Goal: Information Seeking & Learning: Learn about a topic

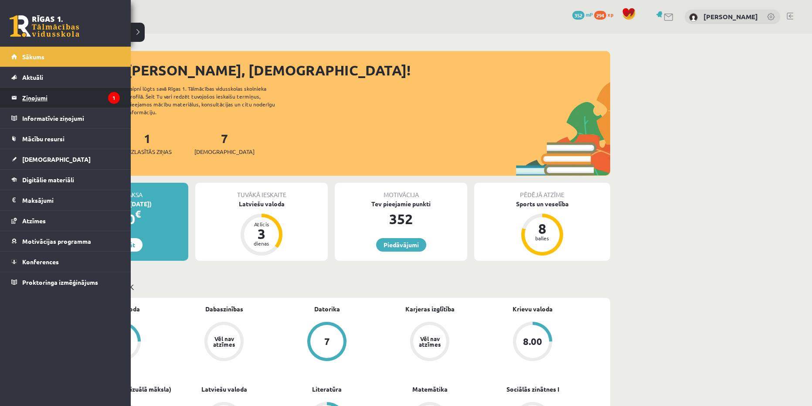
click at [57, 98] on legend "Ziņojumi 1" at bounding box center [71, 98] width 98 height 20
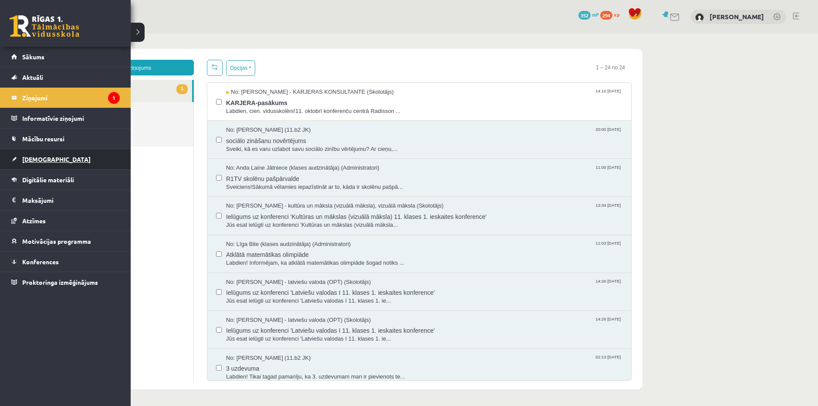
click at [57, 163] on link "[DEMOGRAPHIC_DATA]" at bounding box center [65, 159] width 108 height 20
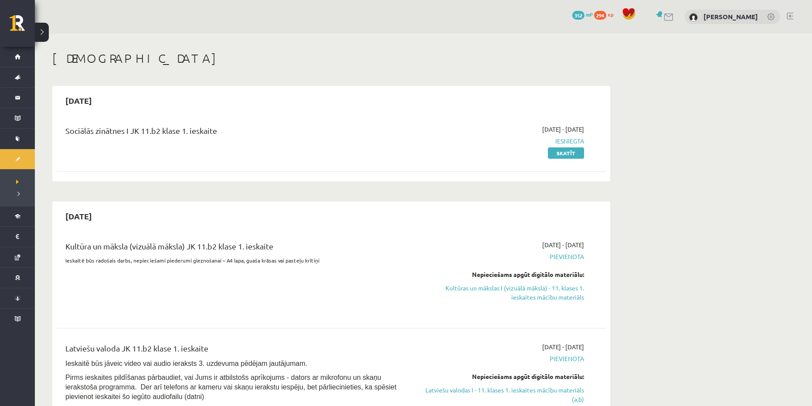
click at [106, 181] on div "2025-09-30 Sociālās zinātnes I JK 11.b2 klase 1. ieskaite 2025-09-16 - 2025-09-…" at bounding box center [331, 133] width 558 height 95
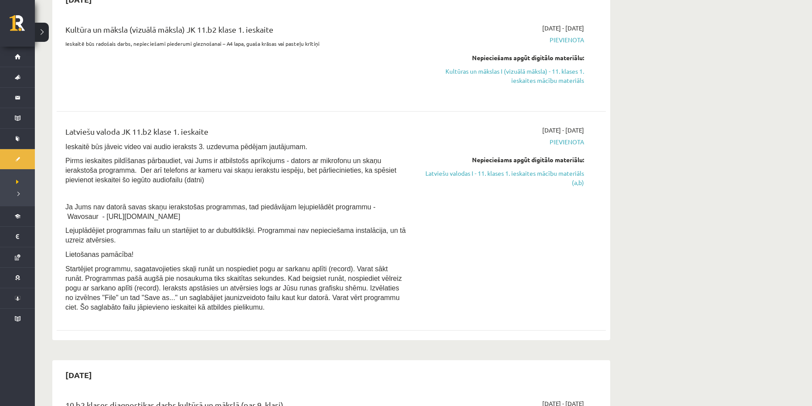
scroll to position [218, 0]
click at [556, 174] on link "Latviešu valodas I - 11. klases 1. ieskaites mācību materiāls (a,b)" at bounding box center [502, 176] width 164 height 18
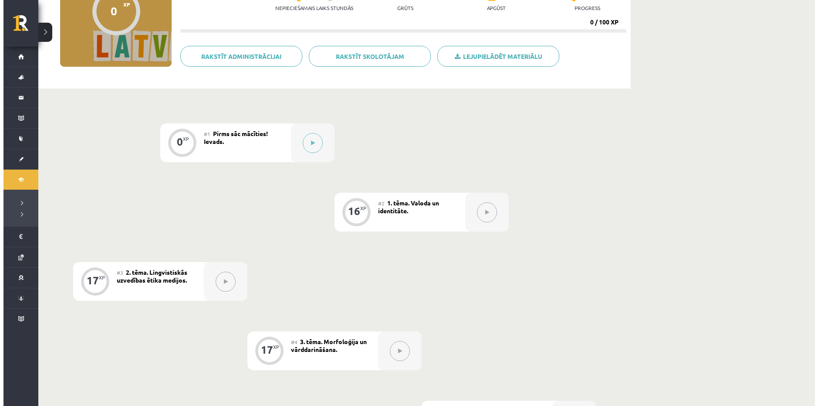
scroll to position [44, 0]
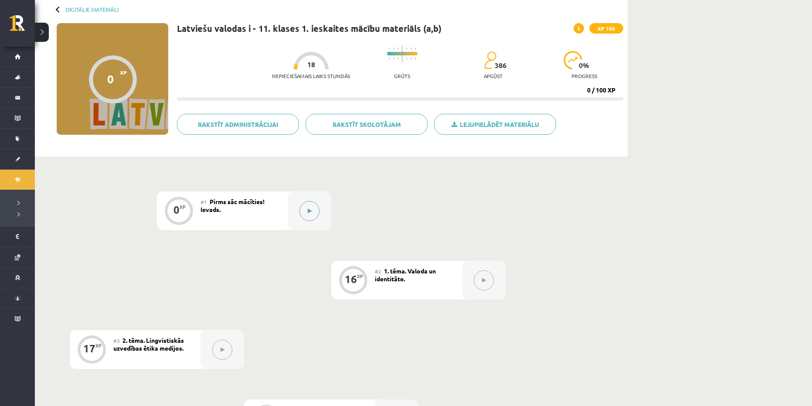
click at [307, 214] on button at bounding box center [309, 211] width 20 height 20
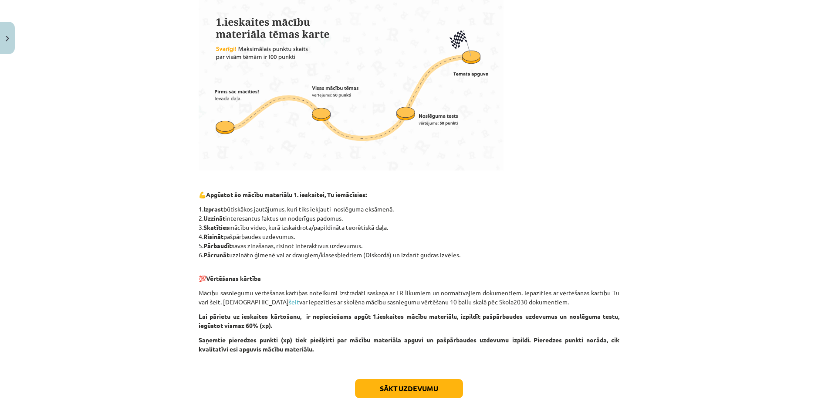
scroll to position [298, 0]
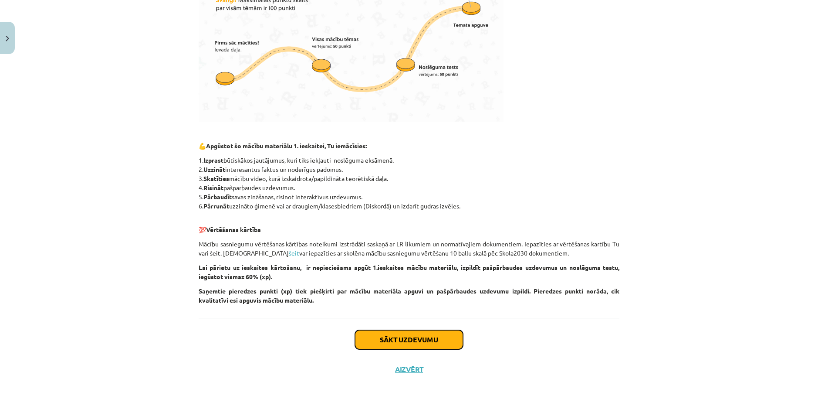
click at [408, 339] on button "Sākt uzdevumu" at bounding box center [409, 339] width 108 height 19
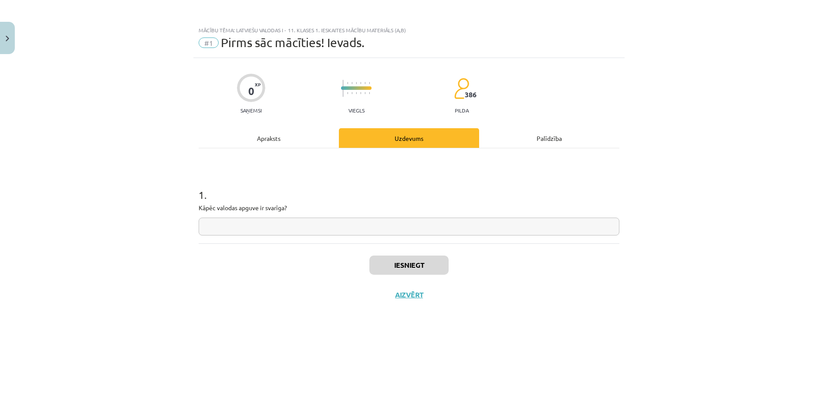
click at [296, 233] on input "text" at bounding box center [409, 226] width 421 height 18
type input "*"
type input "**********"
click at [394, 266] on button "Iesniegt" at bounding box center [408, 264] width 79 height 19
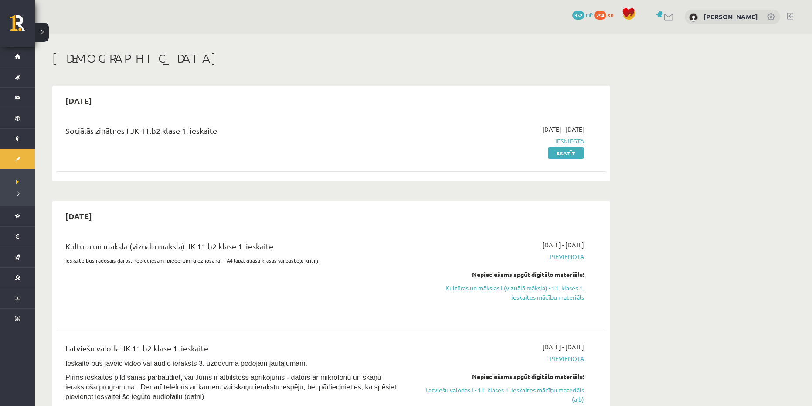
scroll to position [212, 0]
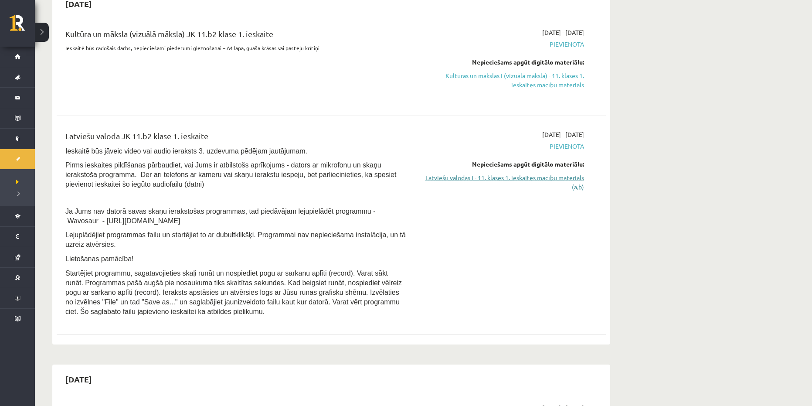
click at [484, 179] on link "Latviešu valodas I - 11. klases 1. ieskaites mācību materiāls (a,b)" at bounding box center [502, 182] width 164 height 18
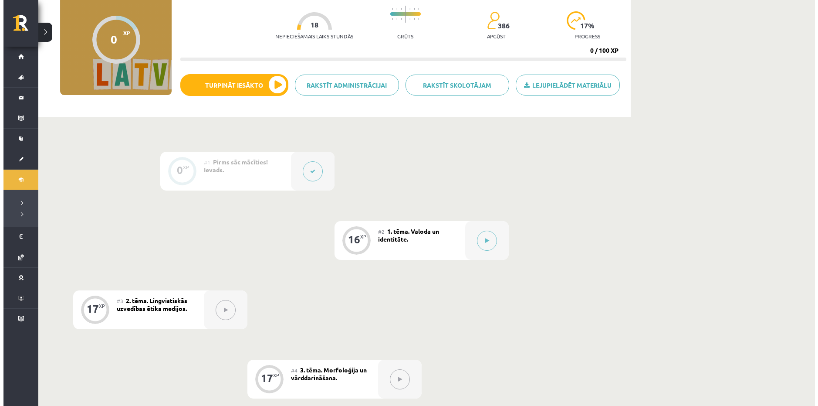
scroll to position [131, 0]
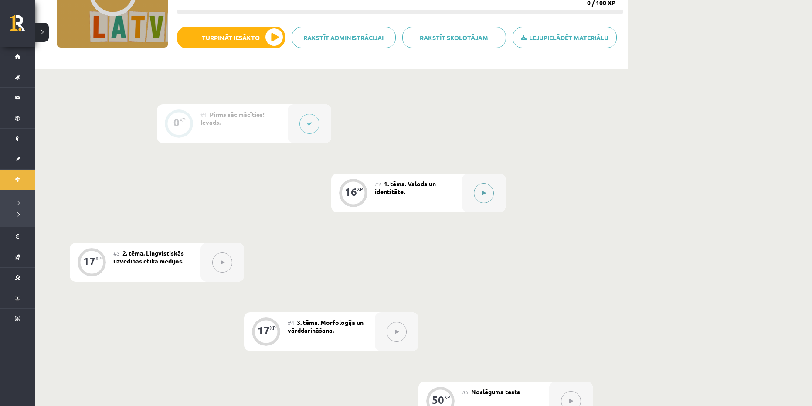
click at [486, 193] on button at bounding box center [484, 193] width 20 height 20
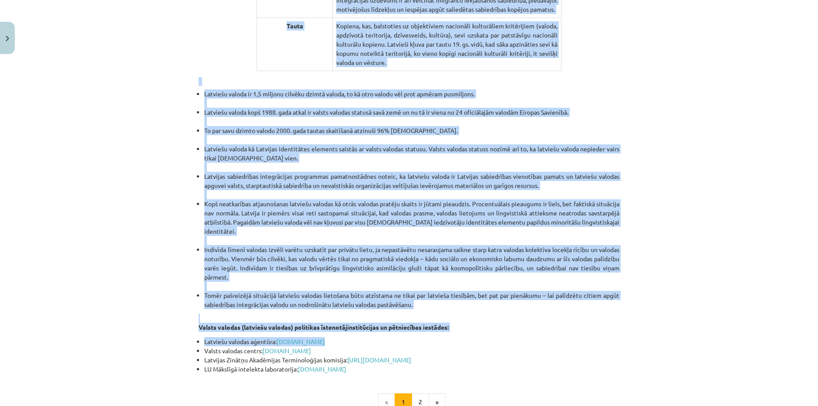
scroll to position [1748, 0]
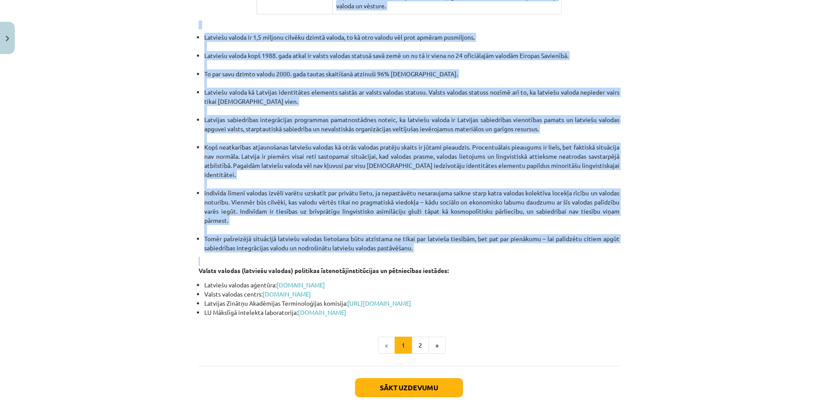
drag, startPoint x: 200, startPoint y: 68, endPoint x: 437, endPoint y: 208, distance: 275.8
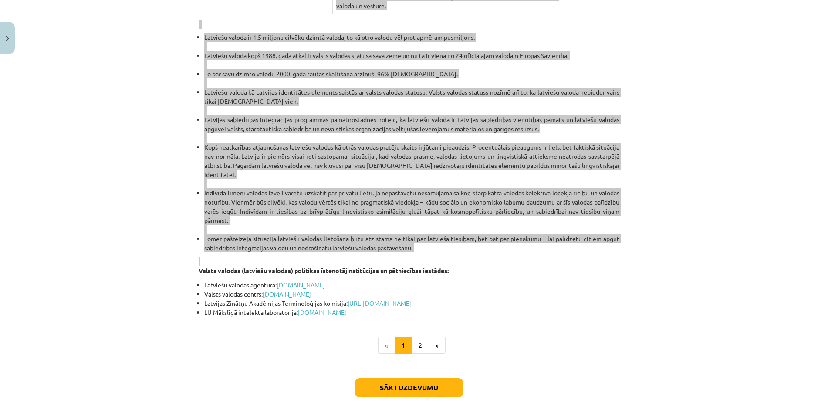
copy div "Valoda un identitāte. Cilvēks ir sociāla būtne, kura dzīves laikā pilda vairāka…"
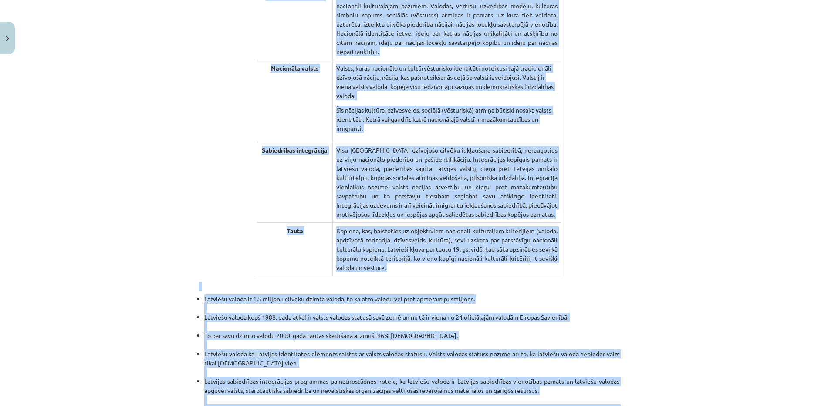
click at [762, 234] on div "Mācību tēma: Latviešu valodas i - 11. klases 1. ieskaites mācību materiāls (a,b…" at bounding box center [409, 203] width 818 height 406
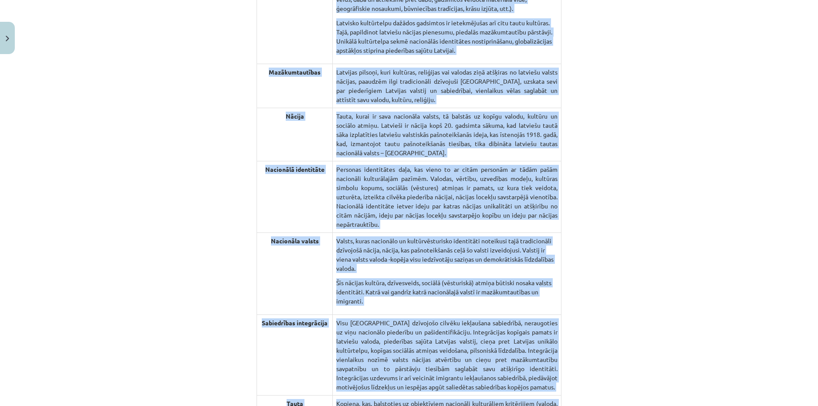
scroll to position [1269, 0]
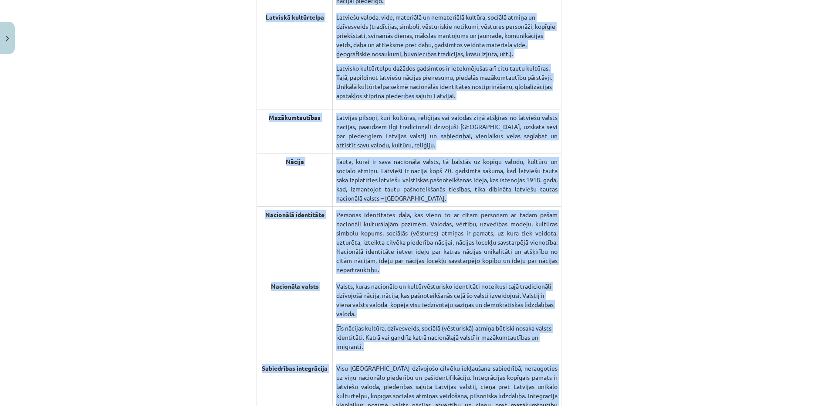
click at [670, 217] on div "Mācību tēma: Latviešu valodas i - 11. klases 1. ieskaites mācību materiāls (a,b…" at bounding box center [409, 203] width 818 height 406
click at [642, 179] on div "Mācību tēma: Latviešu valodas i - 11. klases 1. ieskaites mācību materiāls (a,b…" at bounding box center [409, 203] width 818 height 406
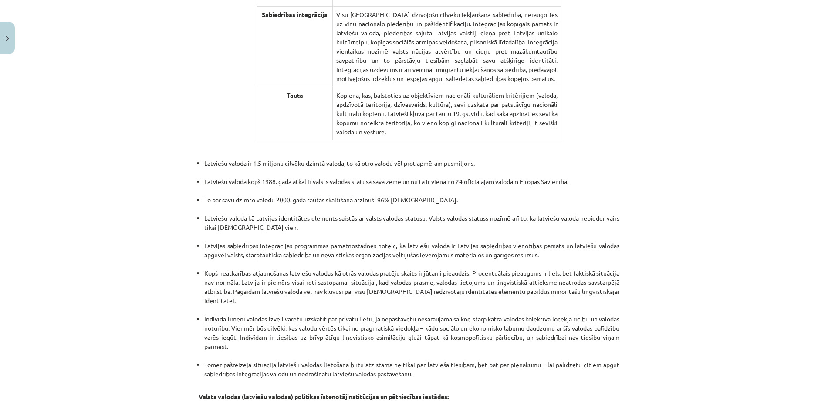
scroll to position [1748, 0]
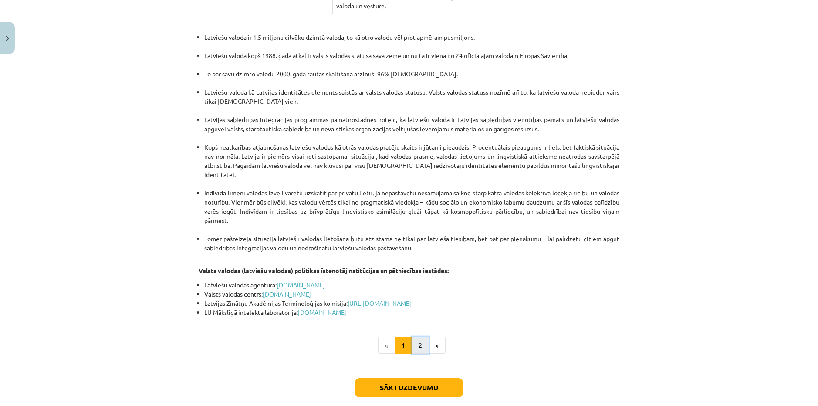
click at [418, 336] on button "2" at bounding box center [420, 344] width 17 height 17
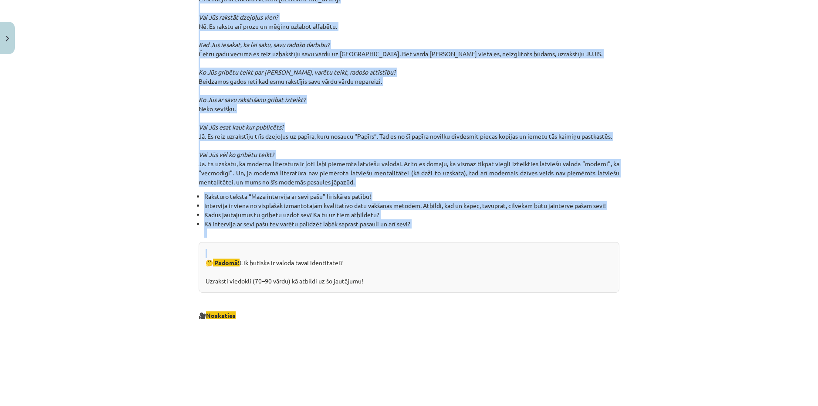
scroll to position [635, 0]
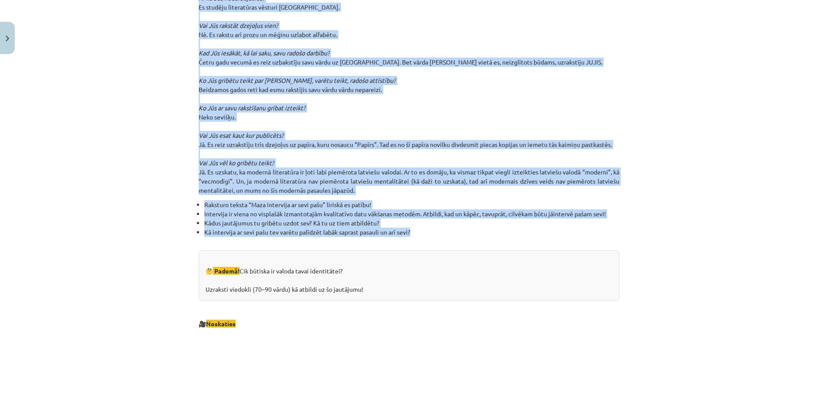
drag, startPoint x: 160, startPoint y: 149, endPoint x: 563, endPoint y: 233, distance: 411.7
click at [563, 233] on div "Mācību tēma: Latviešu valodas i - 11. klases 1. ieskaites mācību materiāls (a,b…" at bounding box center [409, 203] width 818 height 406
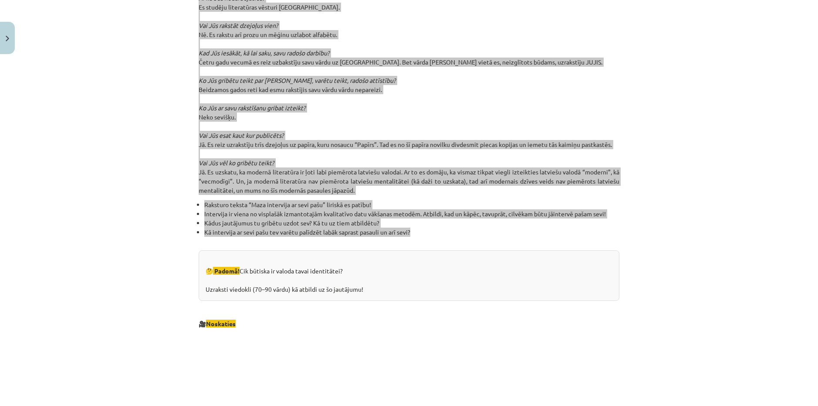
copy div "Valoda – cilvēces kultūras mantojums Latviešu valoda un kultūra ir pašvērtība u…"
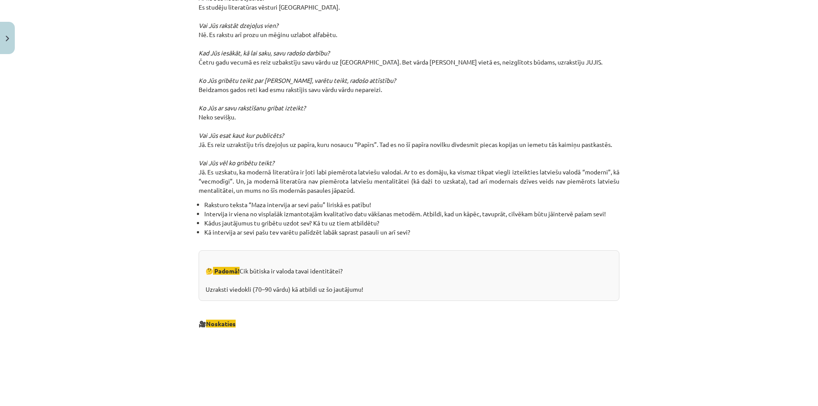
click at [361, 301] on p "🎥 Noskaties" at bounding box center [409, 314] width 421 height 27
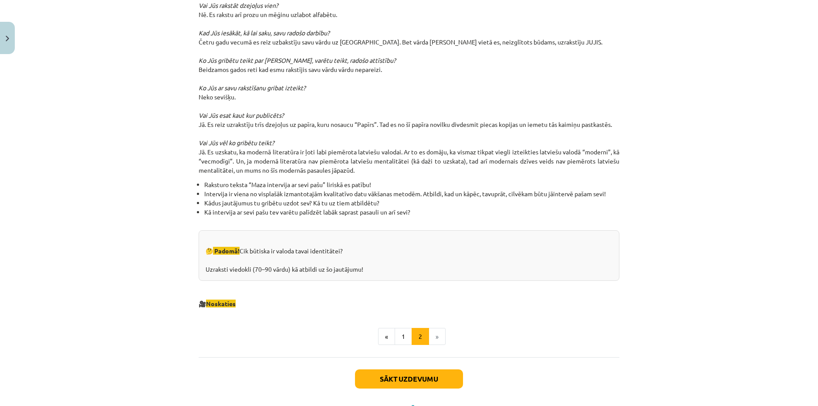
scroll to position [847, 0]
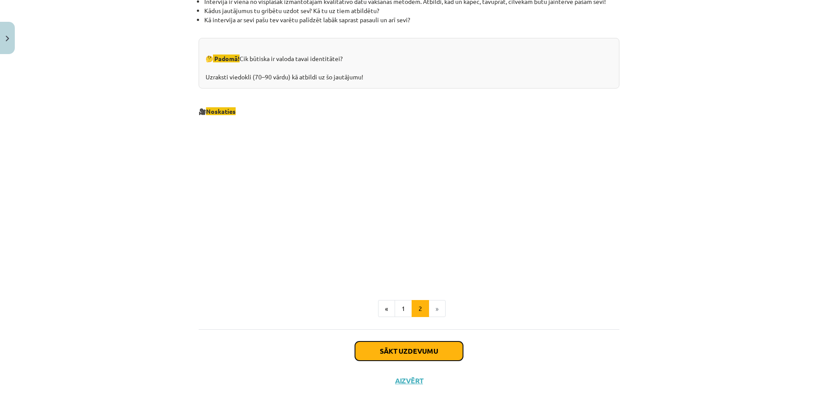
click at [417, 349] on button "Sākt uzdevumu" at bounding box center [409, 350] width 108 height 19
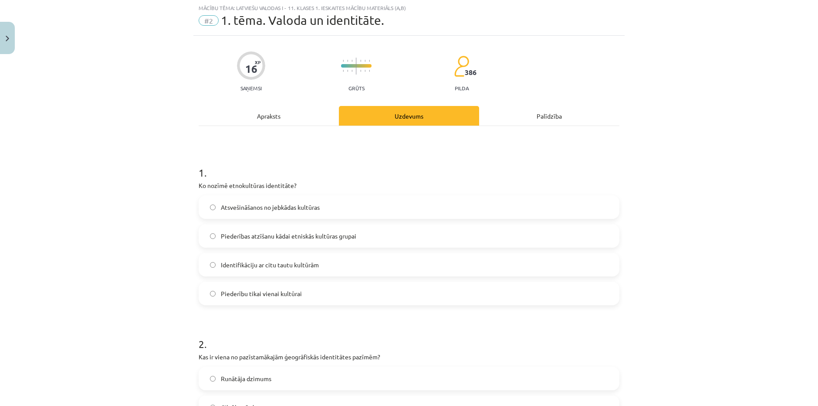
scroll to position [22, 0]
click at [318, 326] on h1 "2 ." at bounding box center [409, 336] width 421 height 27
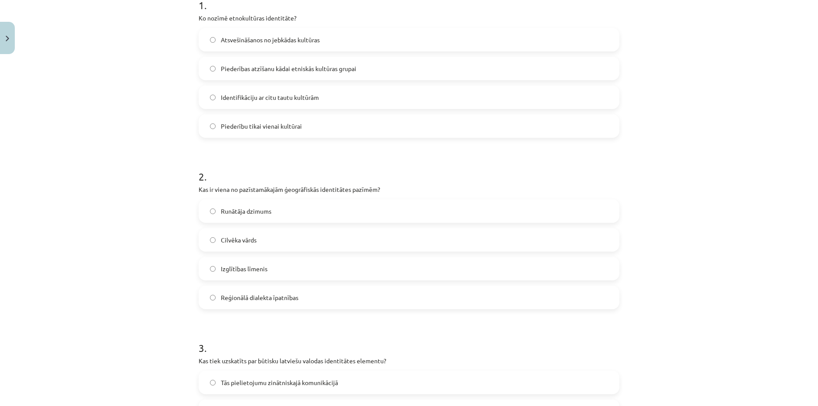
scroll to position [196, 0]
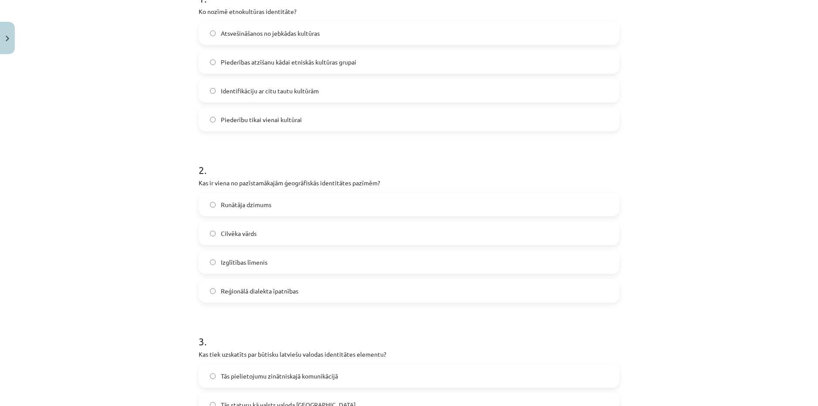
click at [338, 290] on label "Reģionālā dialekta īpatnības" at bounding box center [409, 291] width 419 height 22
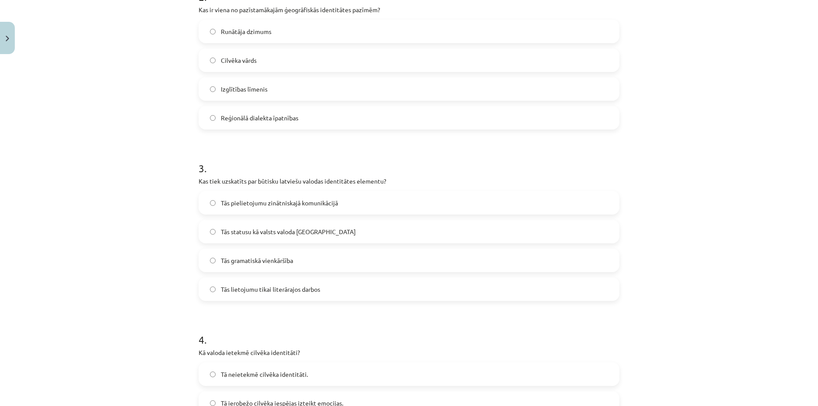
scroll to position [370, 0]
click at [293, 235] on label "Tās statusu kā valsts valoda Latvijā" at bounding box center [409, 230] width 419 height 22
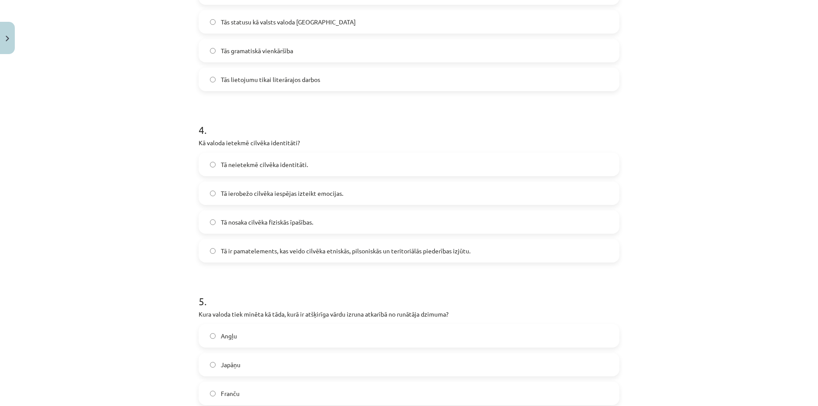
scroll to position [588, 0]
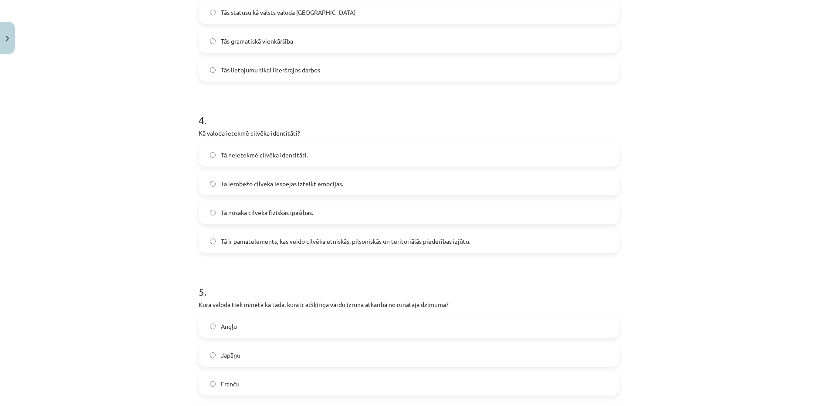
click at [278, 244] on span "Tā ir pamatelements, kas veido cilvēka etniskās, pilsoniskās un teritoriālās pi…" at bounding box center [346, 241] width 250 height 9
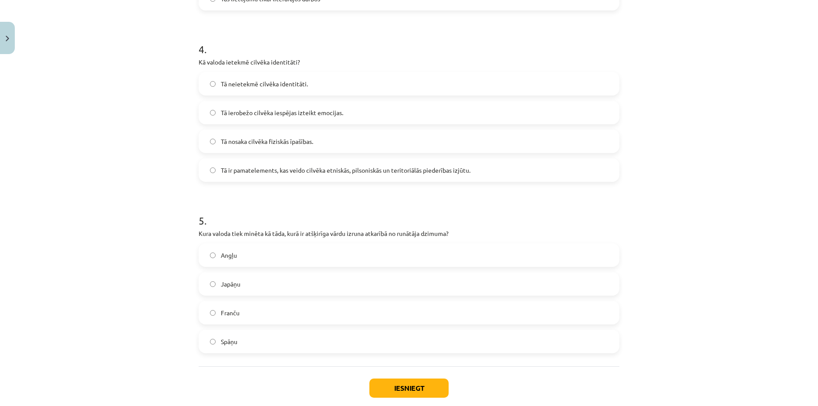
scroll to position [675, 0]
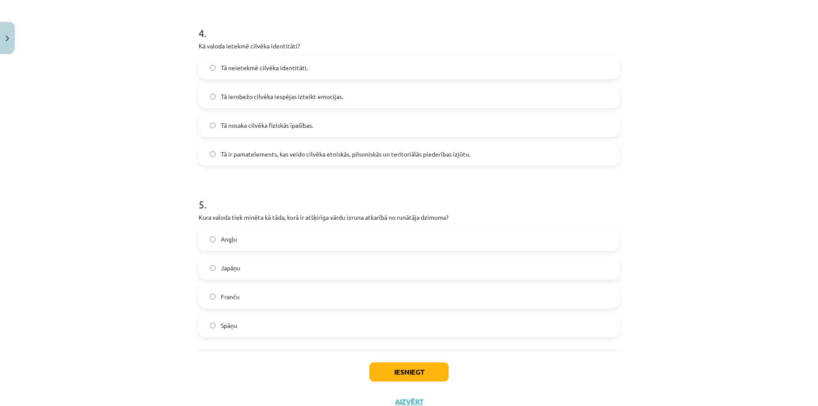
click at [298, 239] on label "Angļu" at bounding box center [409, 239] width 419 height 22
click at [290, 268] on label "Japāņu" at bounding box center [409, 268] width 419 height 22
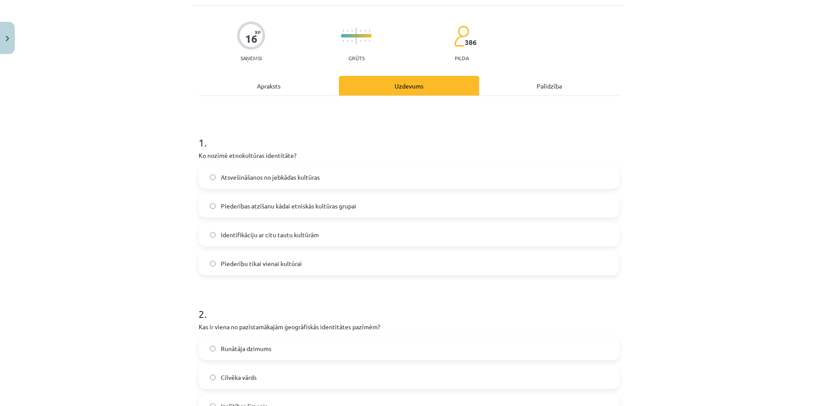
scroll to position [0, 0]
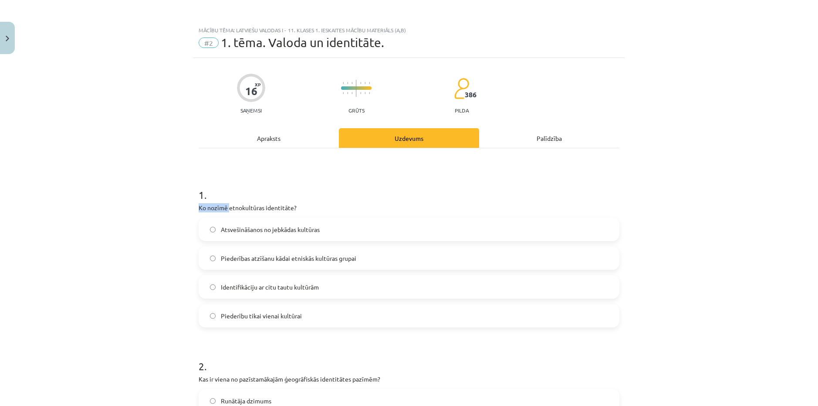
drag, startPoint x: 304, startPoint y: 201, endPoint x: 223, endPoint y: 205, distance: 80.7
click at [226, 205] on div "1 . Ko nozīmē etnokultūras identitāte? Atsvešināšanos no jebkādas kultūras Pied…" at bounding box center [409, 250] width 421 height 154
click at [224, 205] on p "Ko nozīmē etnokultūras identitāte?" at bounding box center [409, 207] width 421 height 9
drag, startPoint x: 226, startPoint y: 207, endPoint x: 309, endPoint y: 207, distance: 82.8
click at [309, 207] on p "Ko nozīmē etnokultūras identitāte?" at bounding box center [409, 207] width 421 height 9
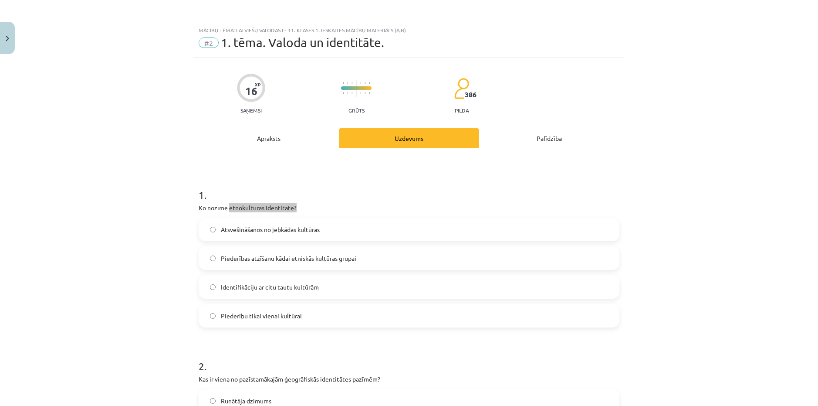
copy p "etnokultūras identitāte?"
click at [288, 263] on label "Piederības atzīšanu kādai etniskās kultūras grupai" at bounding box center [409, 258] width 419 height 22
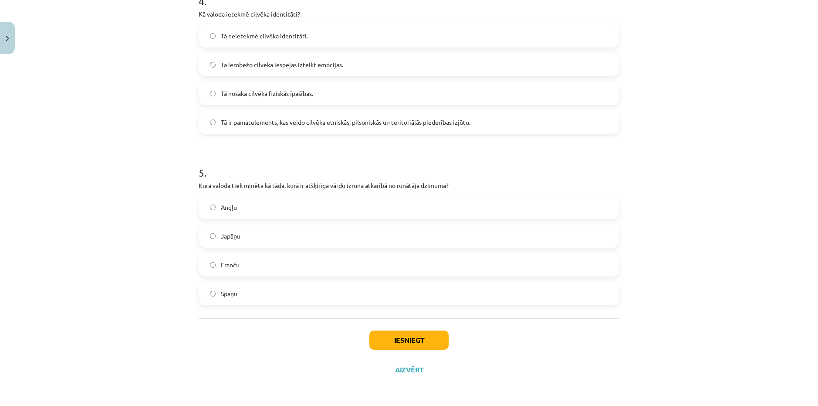
scroll to position [708, 0]
click at [422, 334] on button "Iesniegt" at bounding box center [408, 339] width 79 height 19
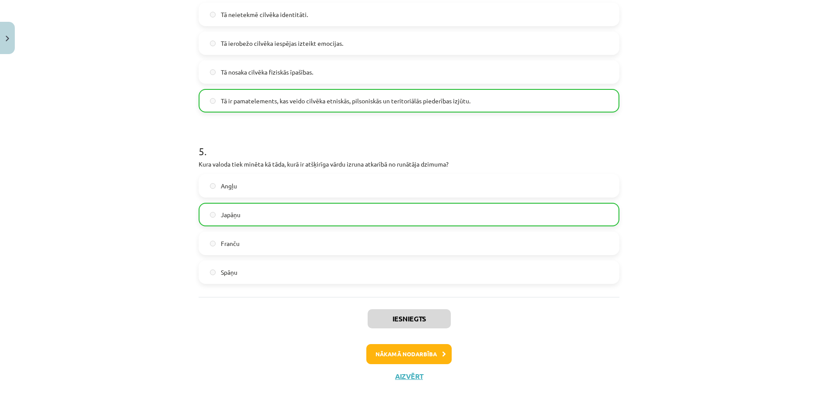
scroll to position [735, 0]
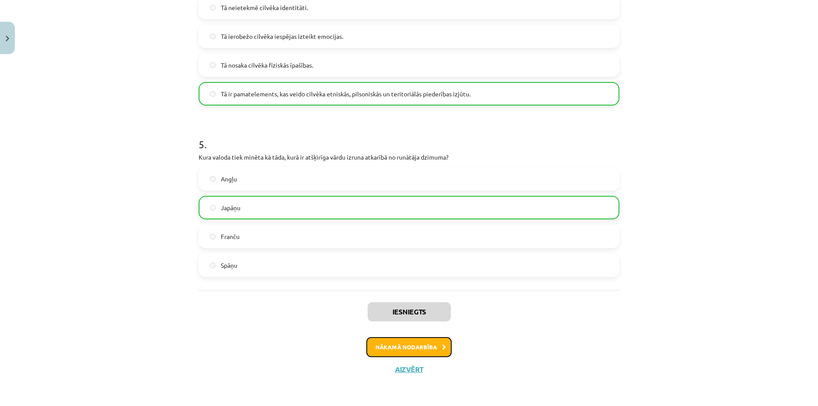
click at [425, 346] on button "Nākamā nodarbība" at bounding box center [408, 347] width 85 height 20
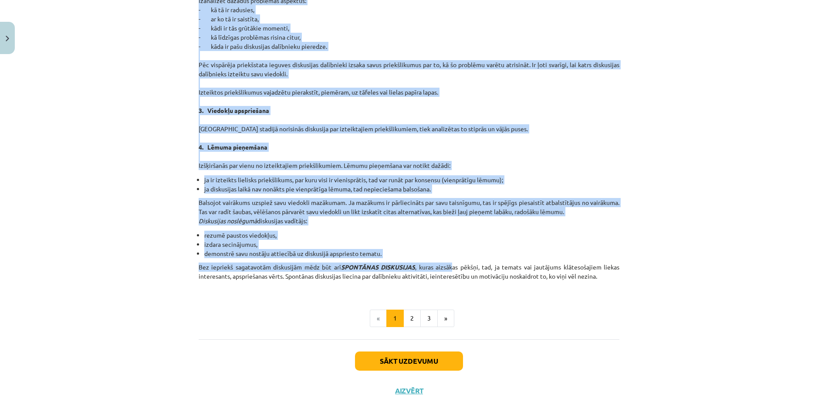
scroll to position [702, 0]
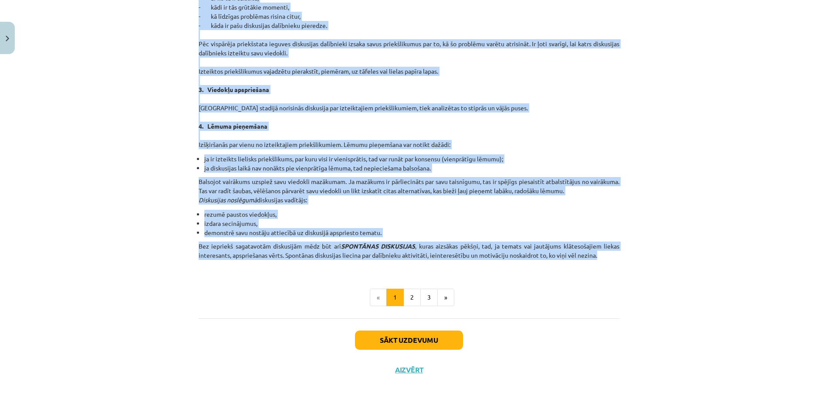
drag, startPoint x: 310, startPoint y: 156, endPoint x: 554, endPoint y: 255, distance: 263.5
click at [635, 251] on div "Mācību tēma: Latviešu valodas i - 11. klases 1. ieskaites mācību materiāls (a,b…" at bounding box center [409, 203] width 818 height 406
copy div "Lingvistiskās uzvedības ētika medijos. VALODA ir galvenais sazināšanās līdzekli…"
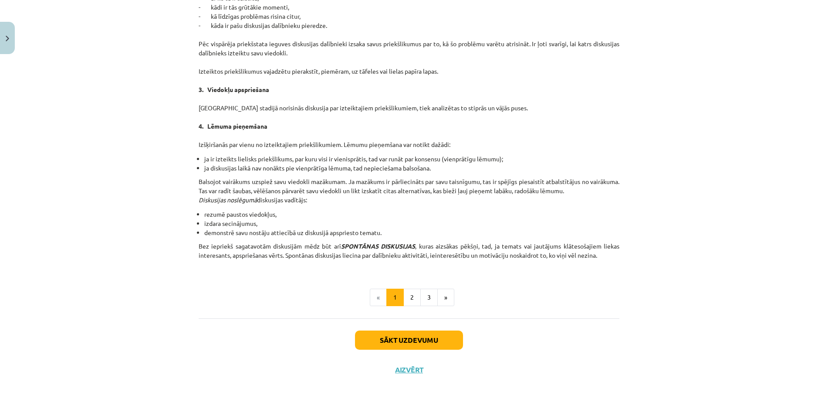
click at [410, 301] on button "2" at bounding box center [411, 296] width 17 height 17
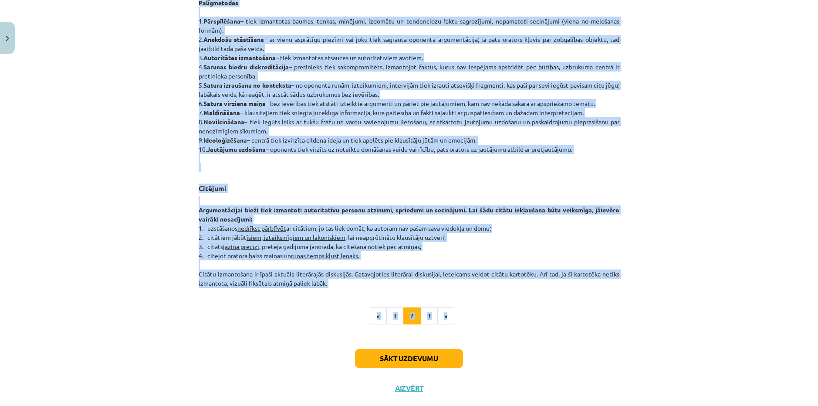
scroll to position [614, 0]
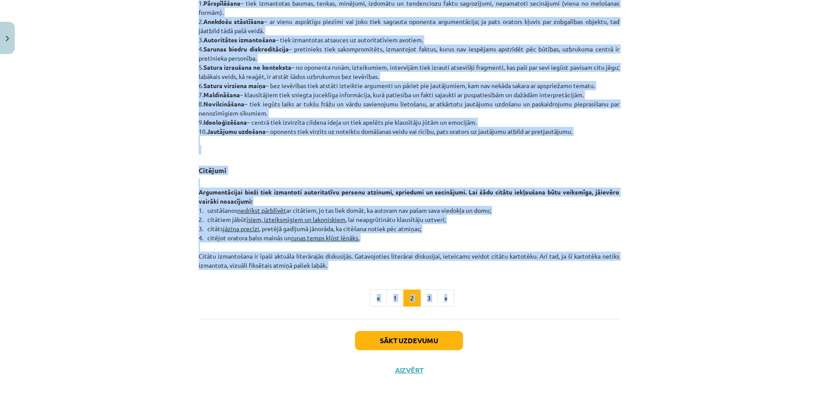
drag, startPoint x: 177, startPoint y: 22, endPoint x: 490, endPoint y: 261, distance: 393.9
click at [490, 261] on div "Mācību tēma: Latviešu valodas i - 11. klases 1. ieskaites mācību materiāls (a,b…" at bounding box center [409, 203] width 818 height 406
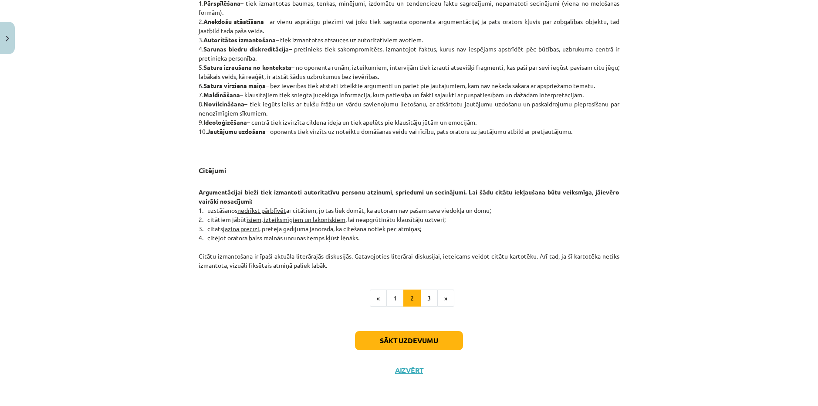
click at [427, 291] on button "3" at bounding box center [428, 297] width 17 height 17
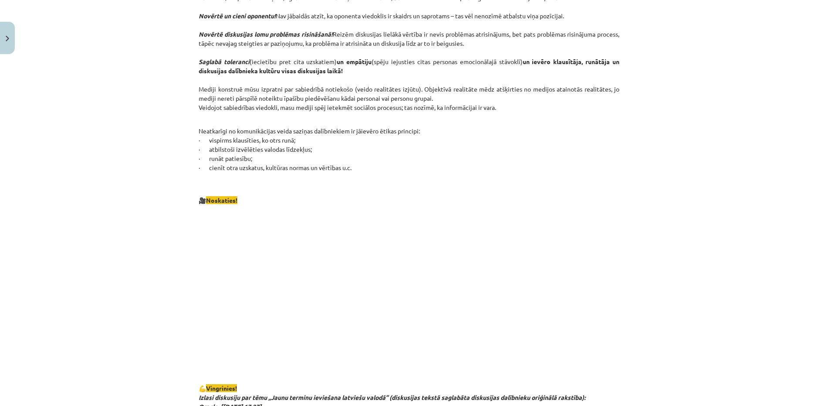
scroll to position [392, 0]
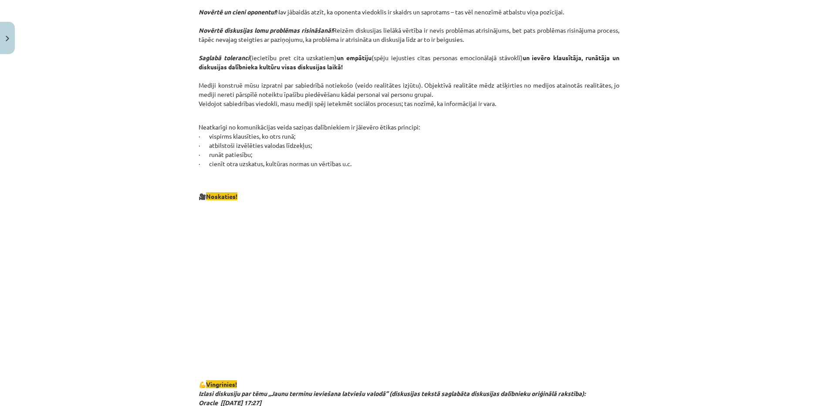
drag, startPoint x: 130, startPoint y: 43, endPoint x: 376, endPoint y: 165, distance: 274.7
click at [376, 165] on div "Mācību tēma: Latviešu valodas i - 11. klases 1. ieskaites mācību materiāls (a,b…" at bounding box center [409, 203] width 818 height 406
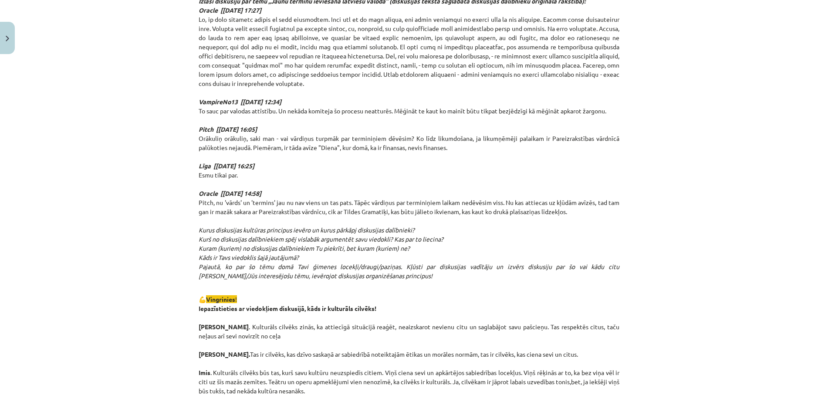
drag, startPoint x: 169, startPoint y: 172, endPoint x: 165, endPoint y: 158, distance: 14.2
click at [169, 171] on div "Mācību tēma: Latviešu valodas i - 11. klases 1. ieskaites mācību materiāls (a,b…" at bounding box center [409, 203] width 818 height 406
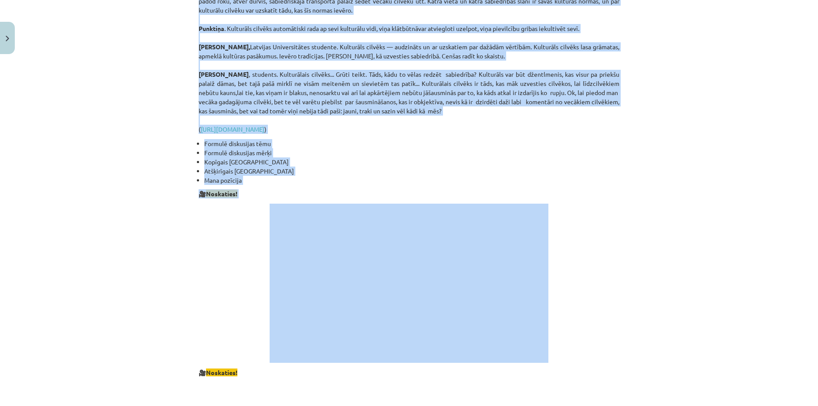
scroll to position [1263, 0]
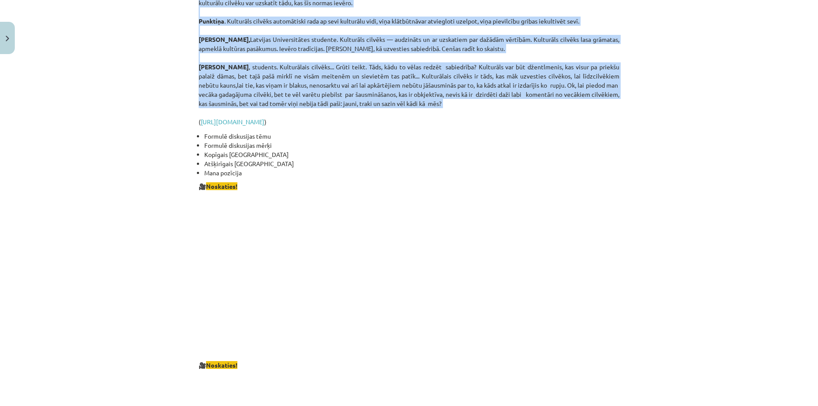
drag, startPoint x: 165, startPoint y: 203, endPoint x: 480, endPoint y: 104, distance: 329.9
click at [480, 104] on div "Mācību tēma: Latviešu valodas i - 11. klases 1. ieskaites mācību materiāls (a,b…" at bounding box center [409, 203] width 818 height 406
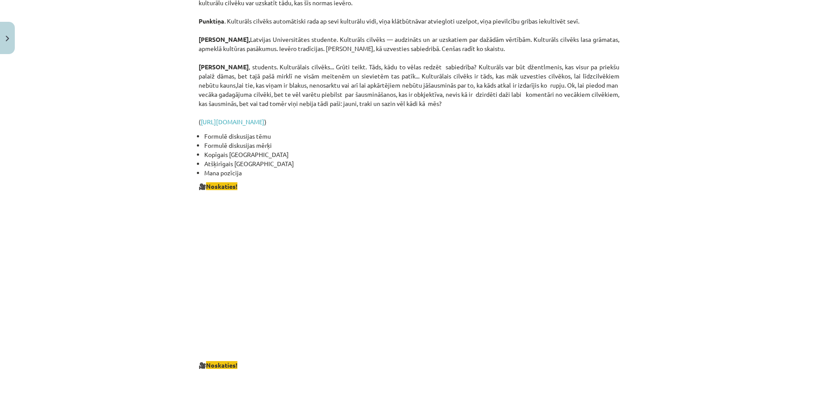
click at [159, 245] on div "Mācību tēma: Latviešu valodas i - 11. klases 1. ieskaites mācību materiāls (a,b…" at bounding box center [409, 203] width 818 height 406
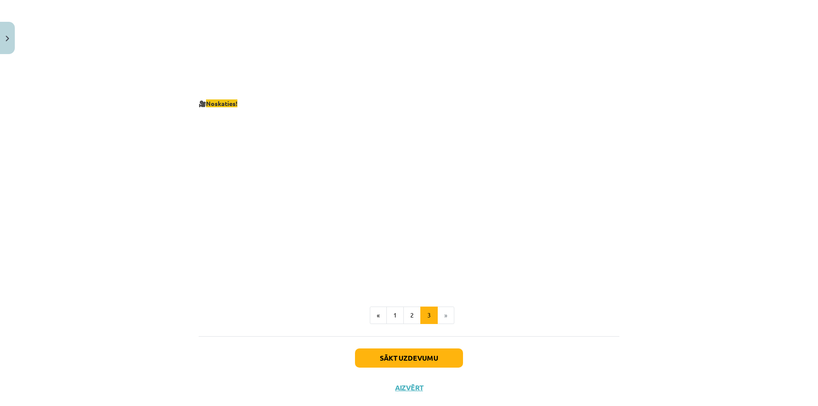
scroll to position [1535, 0]
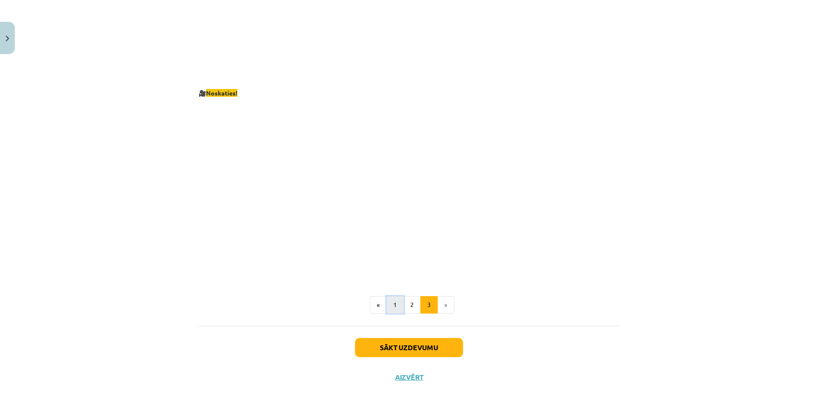
click at [390, 298] on button "1" at bounding box center [394, 304] width 17 height 17
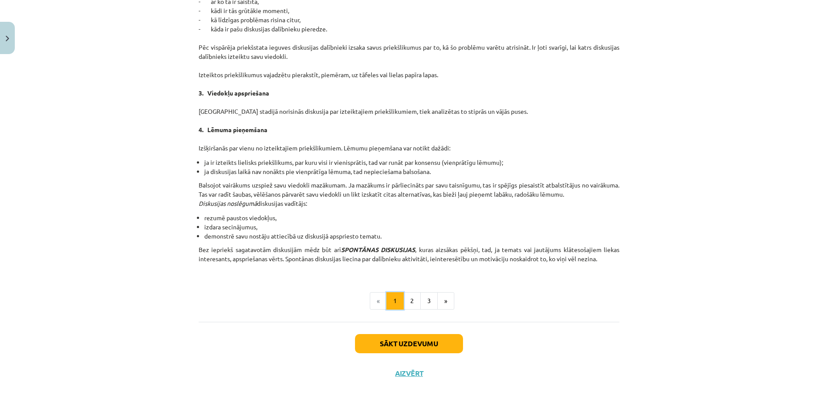
scroll to position [702, 0]
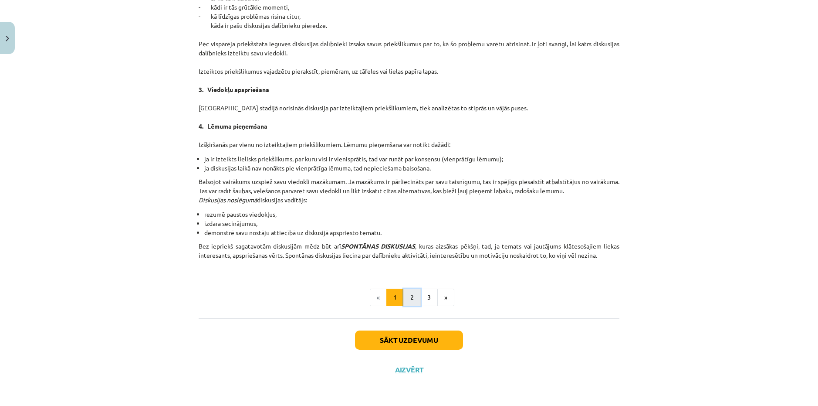
click at [409, 301] on button "2" at bounding box center [411, 296] width 17 height 17
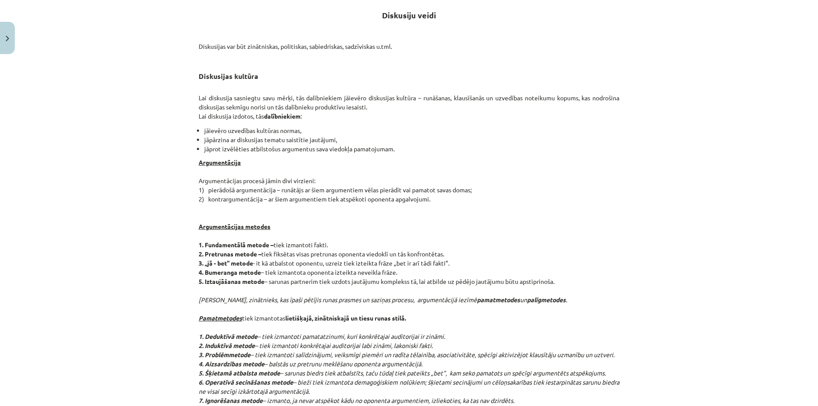
scroll to position [156, 0]
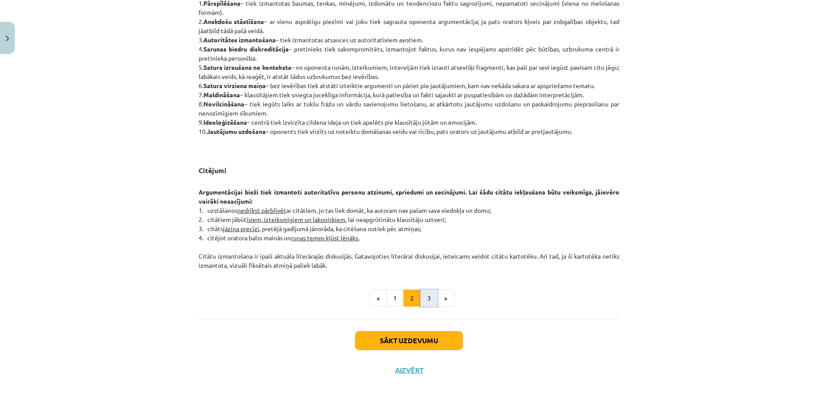
click at [429, 303] on button "3" at bounding box center [428, 297] width 17 height 17
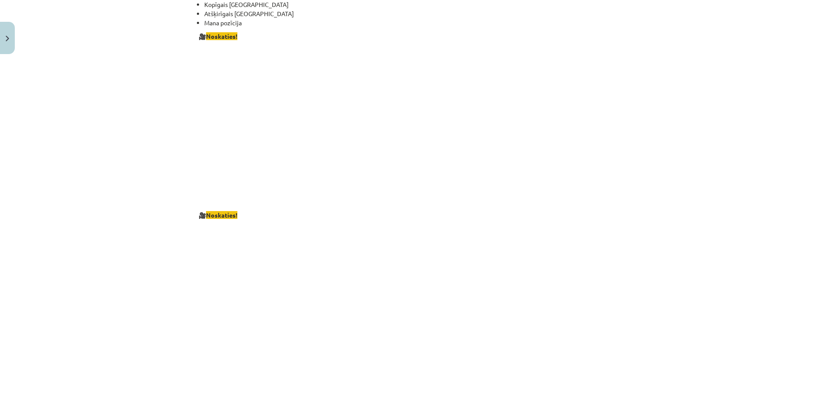
scroll to position [1361, 0]
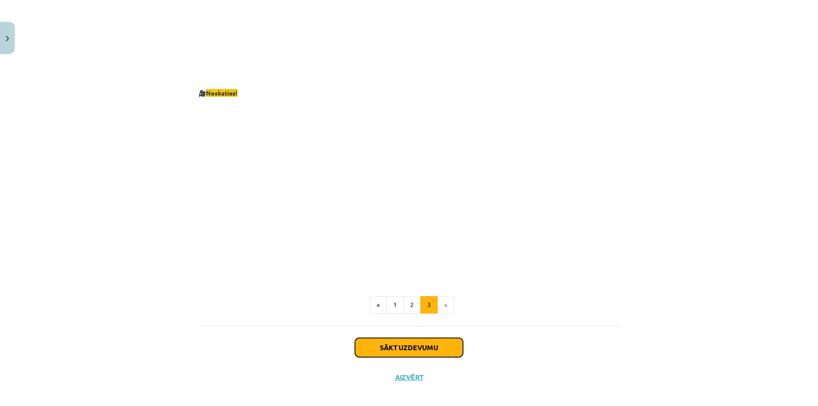
click at [425, 338] on button "Sākt uzdevumu" at bounding box center [409, 347] width 108 height 19
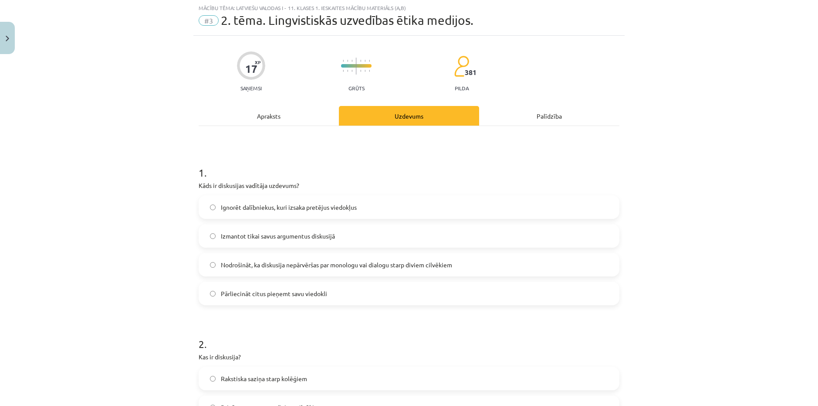
scroll to position [22, 0]
click at [272, 268] on span "Nodrošināt, ka diskusija nepārvēršas par monologu vai dialogu starp diviem cilv…" at bounding box center [336, 265] width 231 height 9
click at [261, 299] on label "Pārliecināt citus pieņemt savu viedokli" at bounding box center [409, 294] width 419 height 22
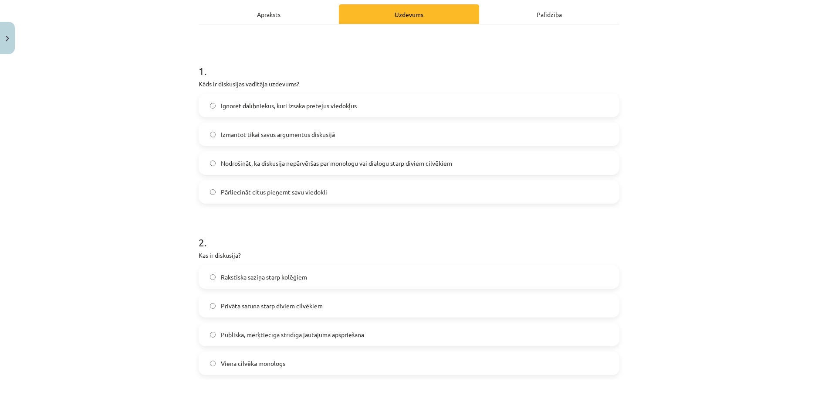
scroll to position [152, 0]
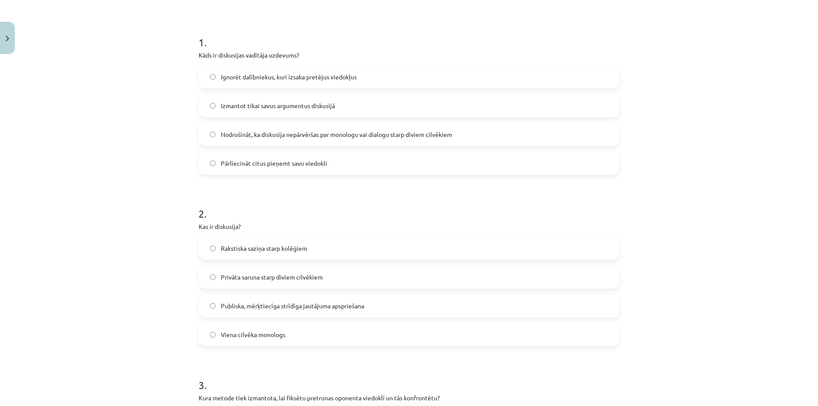
click at [292, 310] on label "Publiska, mērķtiecīga strīdīga jautājuma apspriešana" at bounding box center [409, 306] width 419 height 22
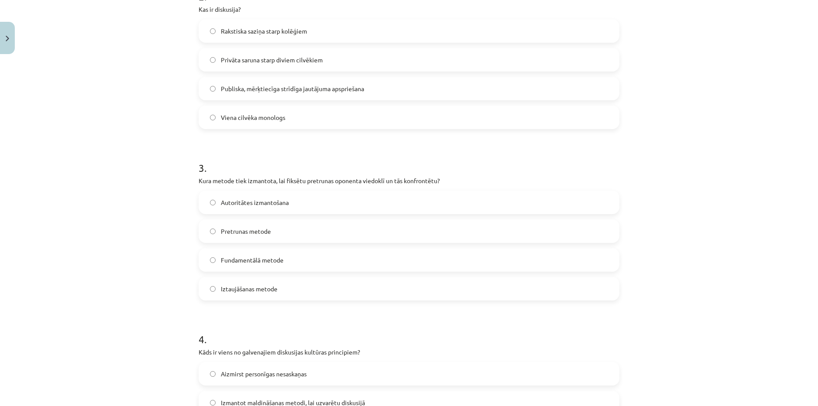
scroll to position [370, 0]
click at [301, 232] on label "Pretrunas metode" at bounding box center [409, 230] width 419 height 22
click at [291, 286] on label "Iztaujāšanas metode" at bounding box center [409, 288] width 419 height 22
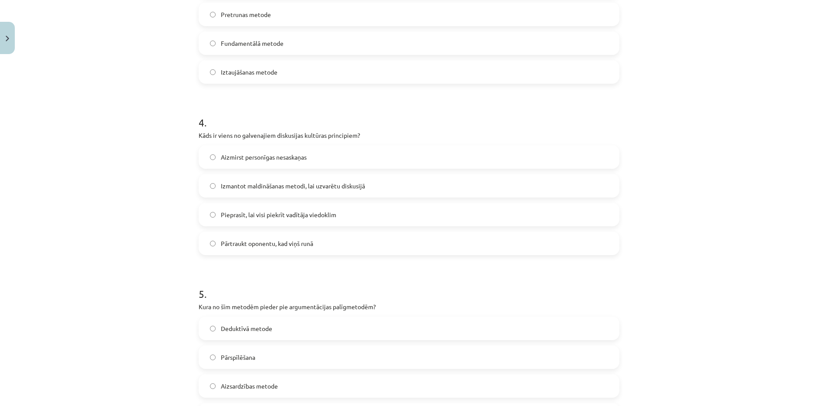
scroll to position [533, 0]
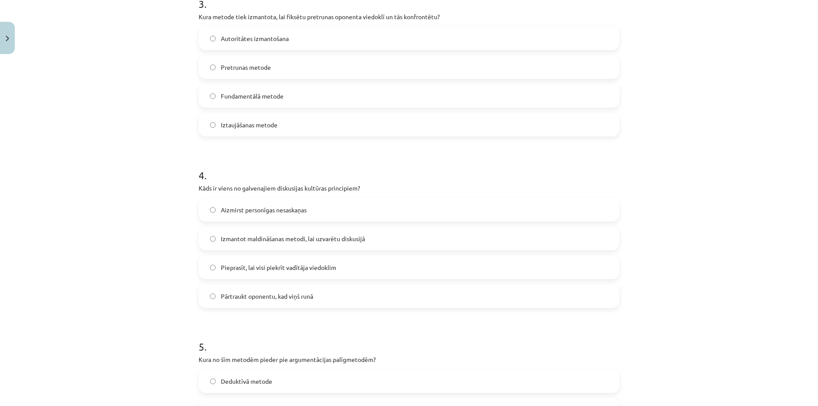
click at [273, 298] on span "Pārtraukt oponentu, kad viņš runā" at bounding box center [267, 295] width 92 height 9
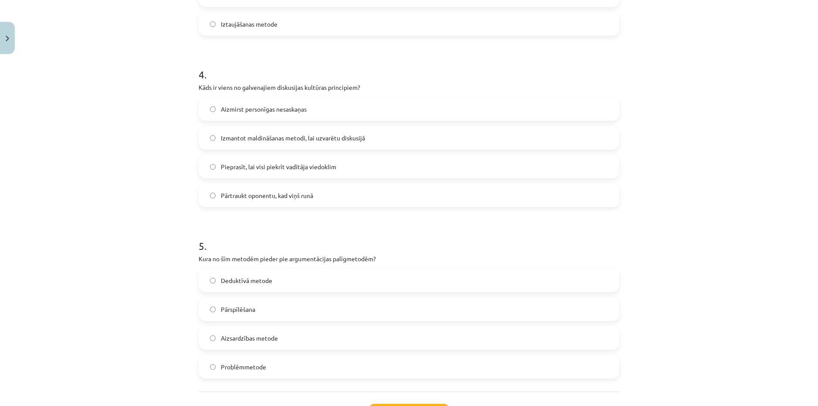
scroll to position [708, 0]
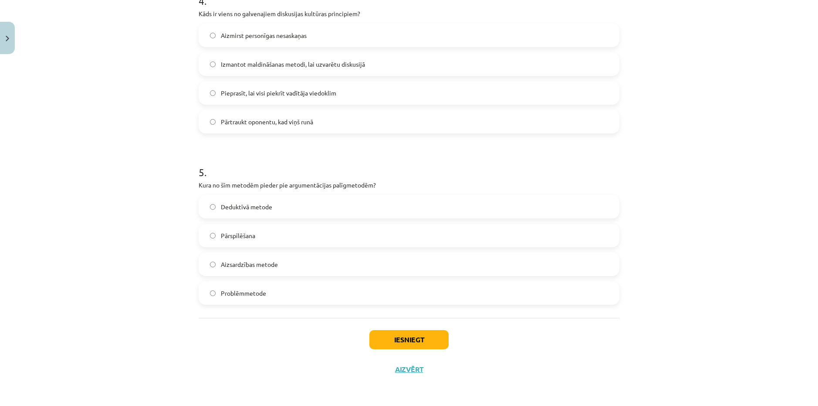
click at [264, 233] on label "Pārspīlēšana" at bounding box center [409, 235] width 419 height 22
click at [396, 349] on button "Iesniegt" at bounding box center [408, 339] width 79 height 19
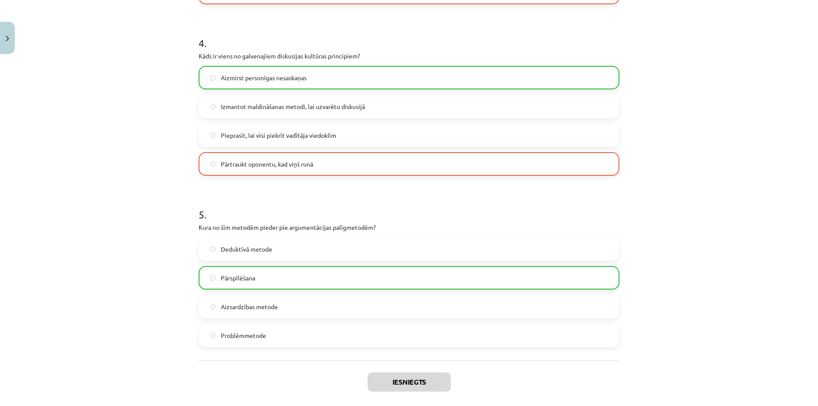
scroll to position [664, 0]
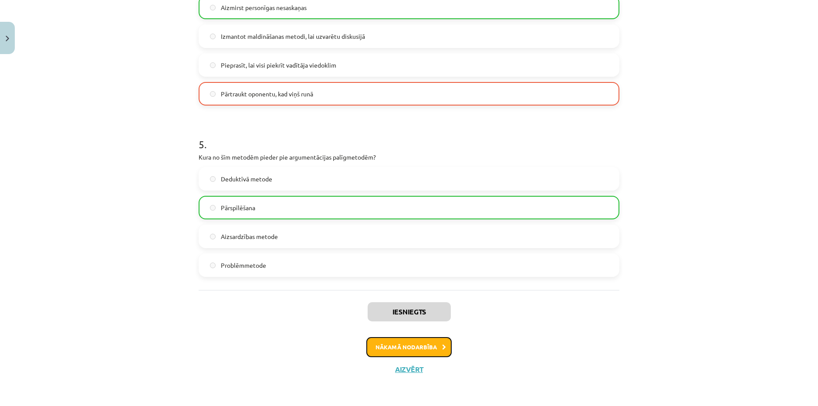
click at [411, 344] on button "Nākamā nodarbība" at bounding box center [408, 347] width 85 height 20
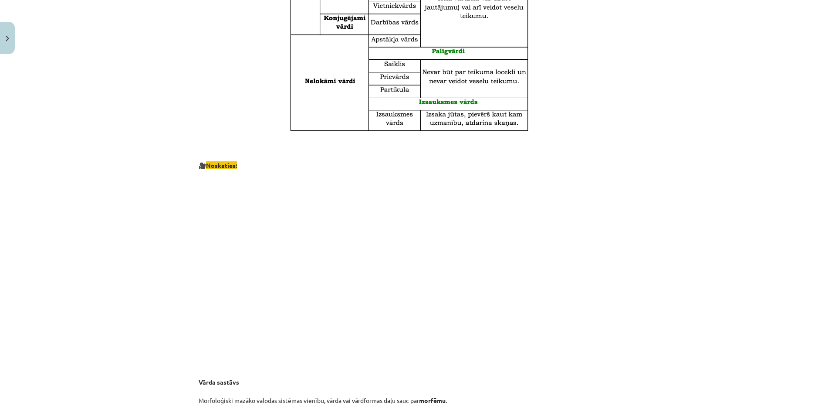
scroll to position [414, 0]
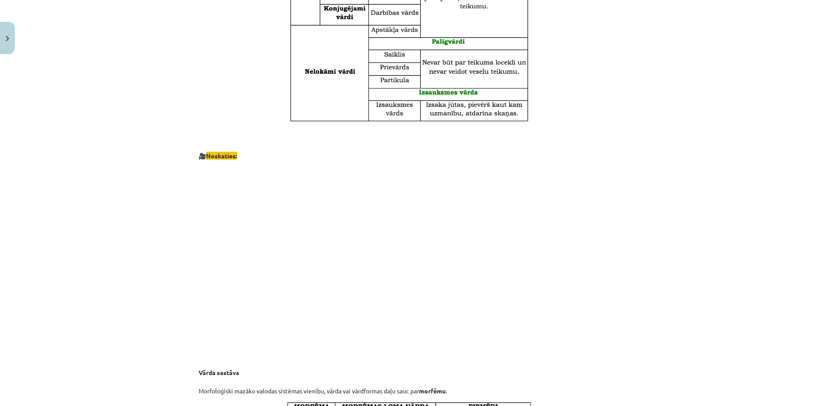
drag, startPoint x: 593, startPoint y: 321, endPoint x: 560, endPoint y: 262, distance: 67.3
click at [560, 262] on p at bounding box center [409, 259] width 421 height 159
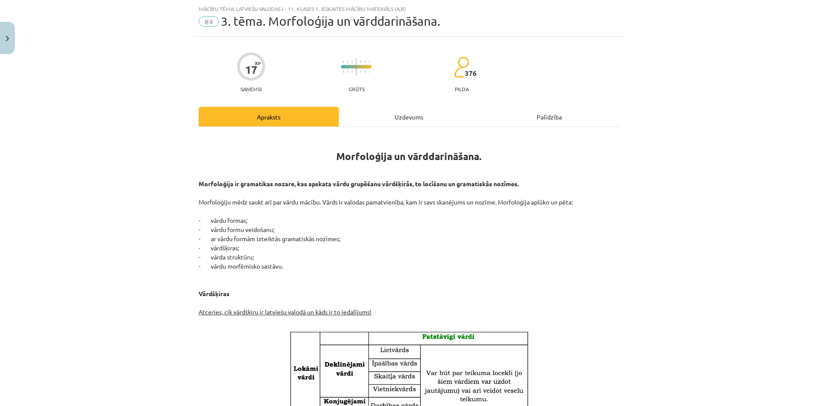
scroll to position [0, 0]
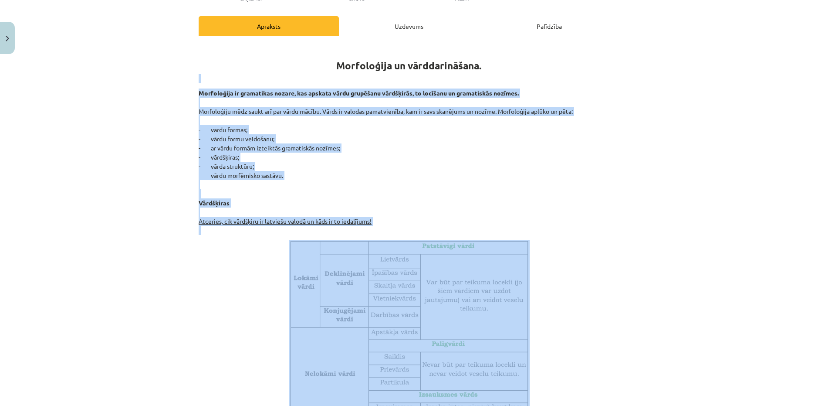
drag, startPoint x: 223, startPoint y: 205, endPoint x: 472, endPoint y: 293, distance: 264.4
click at [472, 293] on div "Mācību tēma: Latviešu valodas i - 11. klases 1. ieskaites mācību materiāls (a,b…" at bounding box center [409, 203] width 818 height 406
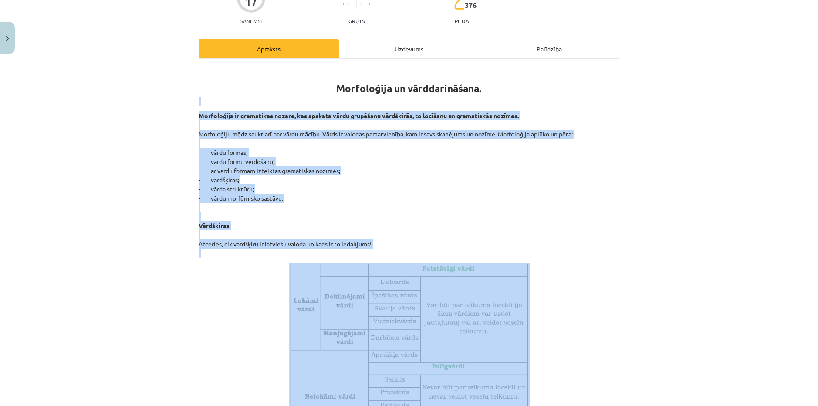
scroll to position [87, 0]
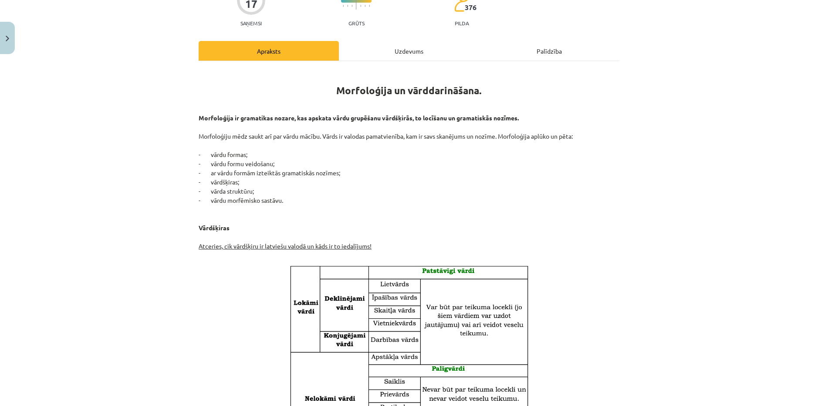
click at [207, 78] on h1 "Morfoloģija un vārddarināšana." at bounding box center [409, 82] width 421 height 27
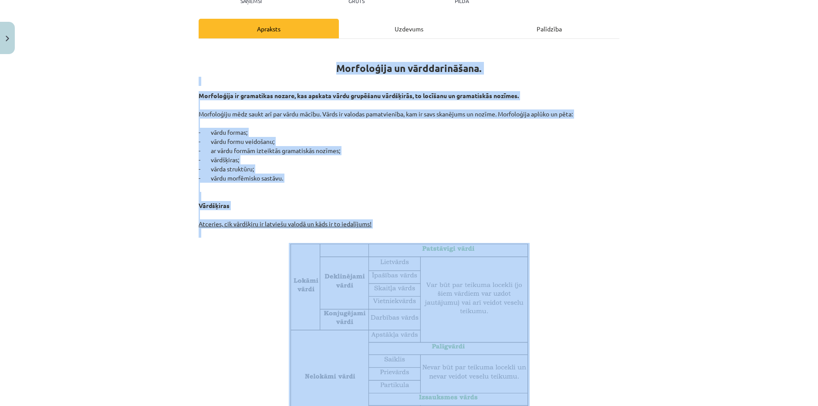
scroll to position [305, 0]
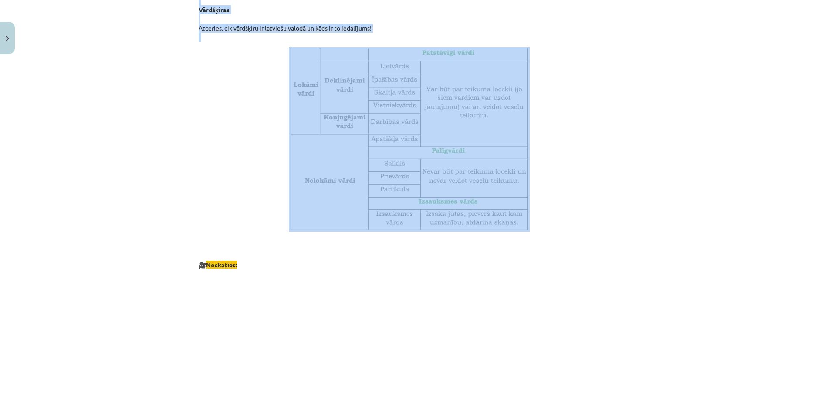
drag, startPoint x: 220, startPoint y: 78, endPoint x: 484, endPoint y: 227, distance: 303.0
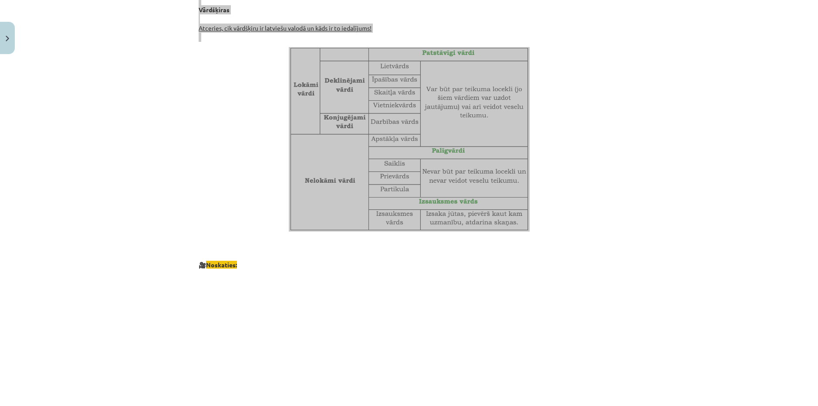
copy div "Morfoloģija un vārddarināšana. Morfoloģija ir gramatikas nozare, kas apskata vā…"
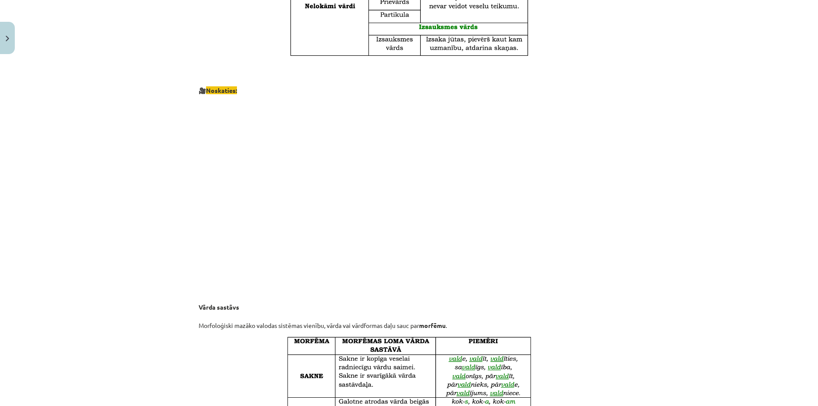
click at [205, 244] on p at bounding box center [409, 194] width 421 height 159
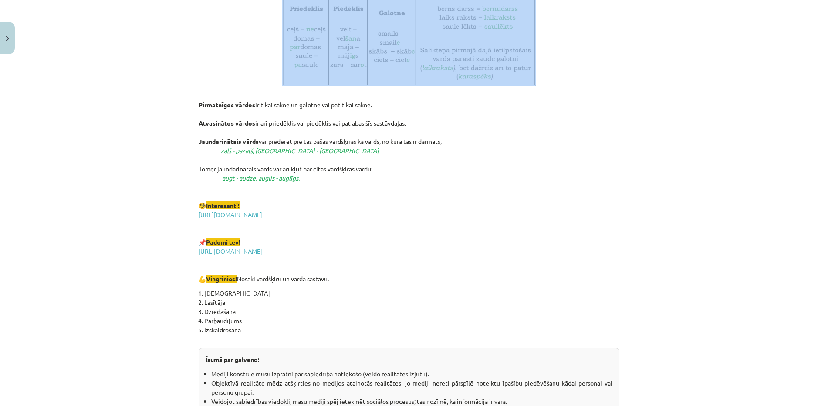
scroll to position [1238, 0]
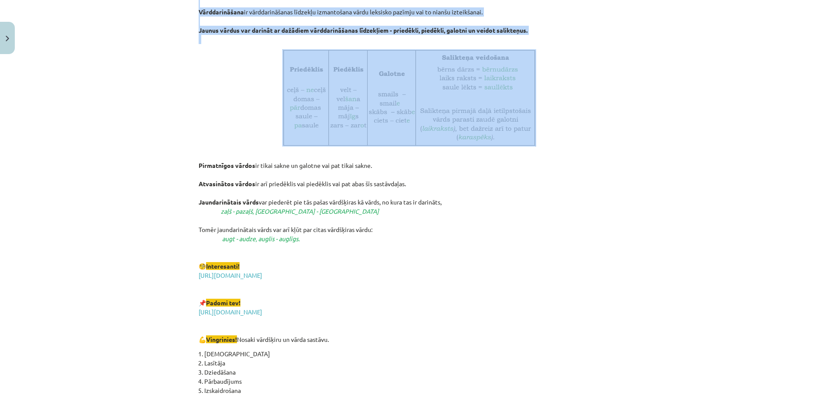
drag, startPoint x: 159, startPoint y: 175, endPoint x: 417, endPoint y: 240, distance: 265.2
click at [417, 240] on div "Mācību tēma: Latviešu valodas i - 11. klases 1. ieskaites mācību materiāls (a,b…" at bounding box center [409, 203] width 818 height 406
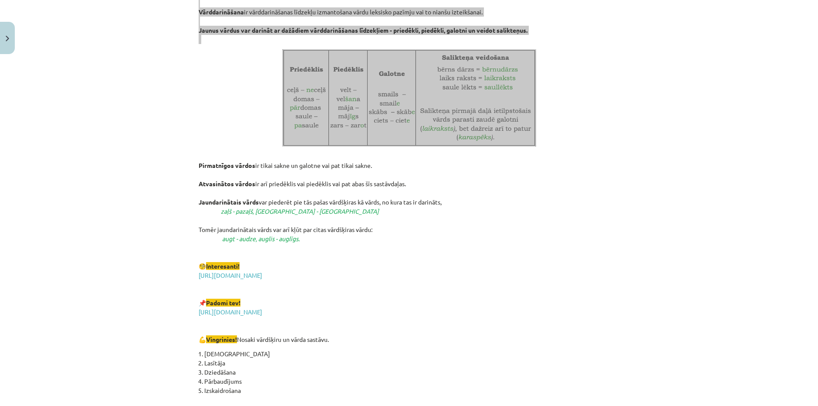
copy div "Vārda sastāvs Morfoloģiski mazāko valodas sistēmas vienību, vārda vai vārdforma…"
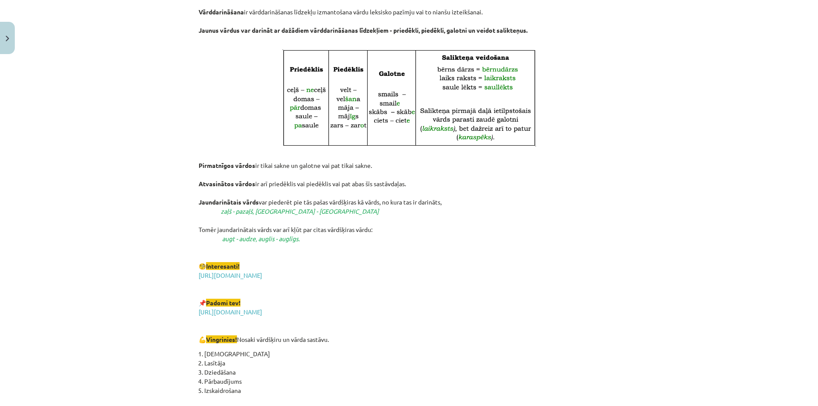
click at [383, 256] on p "Pirmatnīgos vārdos ir tikai sakne un galotne vai pat tikai sakne. Atvasinātos v…" at bounding box center [409, 248] width 421 height 192
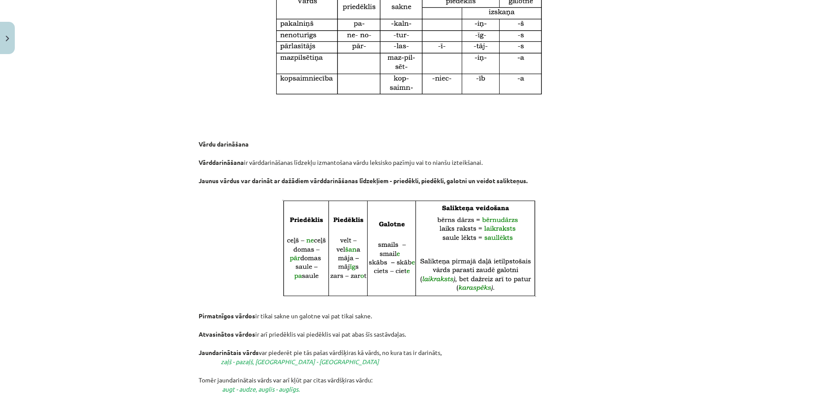
scroll to position [1089, 0]
drag, startPoint x: 233, startPoint y: 209, endPoint x: 294, endPoint y: 224, distance: 62.6
click at [233, 209] on p at bounding box center [409, 246] width 421 height 97
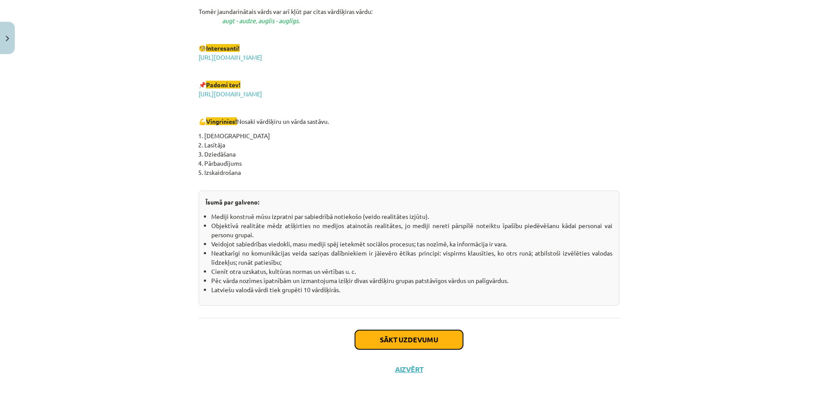
click at [416, 340] on button "Sākt uzdevumu" at bounding box center [409, 339] width 108 height 19
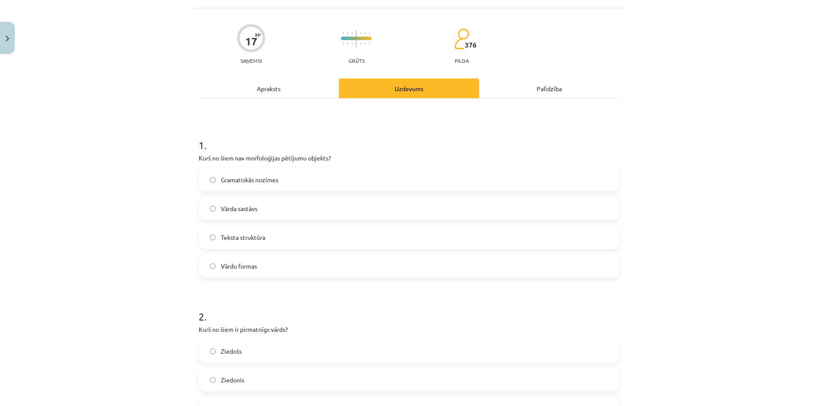
scroll to position [22, 0]
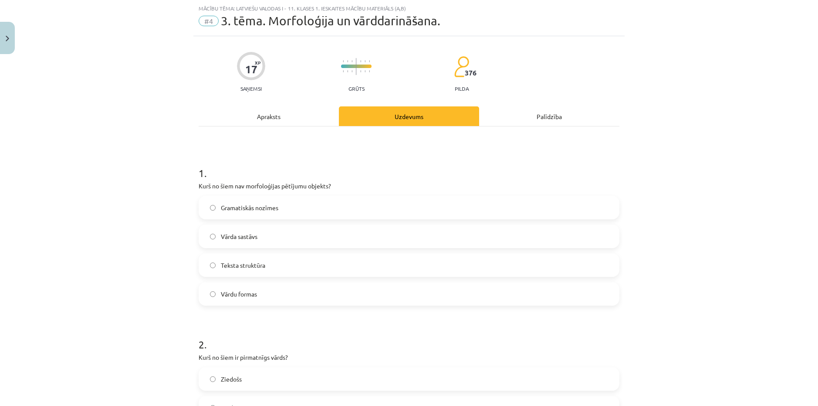
click at [264, 268] on label "Teksta struktūra" at bounding box center [409, 265] width 419 height 22
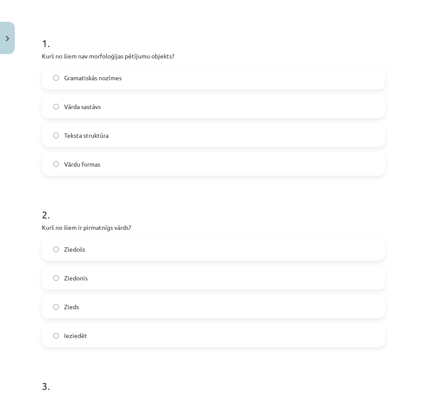
scroll to position [152, 0]
click at [95, 308] on label "Zieds" at bounding box center [213, 306] width 341 height 22
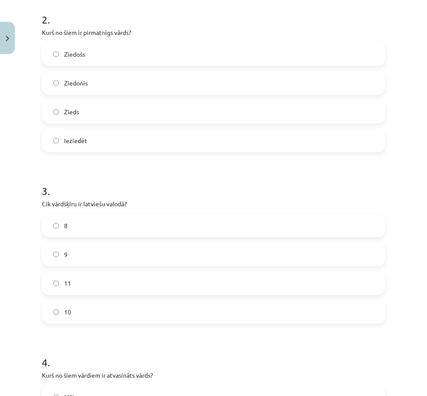
scroll to position [370, 0]
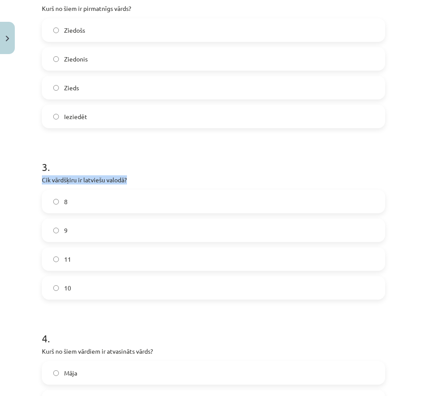
drag, startPoint x: 118, startPoint y: 179, endPoint x: 44, endPoint y: 182, distance: 74.1
click at [44, 182] on p "Cik vārdšķiru ir latviešu valodā?" at bounding box center [213, 179] width 343 height 9
copy p "Cik vārdšķiru ir latviešu valodā?"
click at [78, 279] on label "10" at bounding box center [213, 288] width 341 height 22
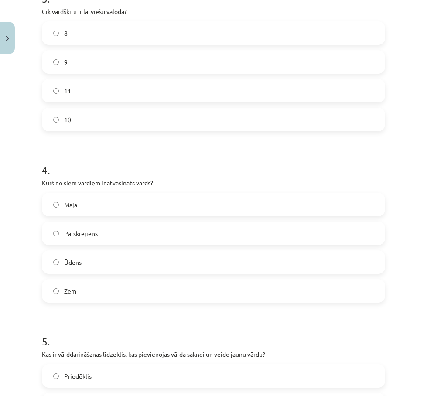
scroll to position [545, 0]
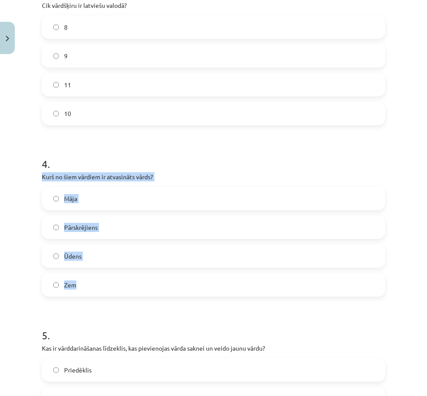
drag, startPoint x: 39, startPoint y: 175, endPoint x: 109, endPoint y: 288, distance: 132.9
click at [109, 288] on div "17 XP Saņemsi Grūts 376 pilda Apraksts Uzdevums Palīdzība 1 . Kurš no šiem nav …" at bounding box center [213, 29] width 353 height 1033
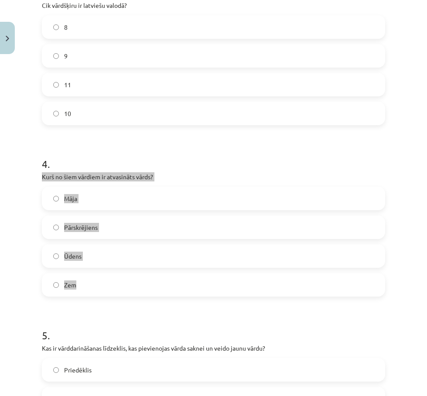
copy div "Kurš no šiem vārdiem ir atvasināts vārds? Māja Pārskrējiens Ūdens Zem"
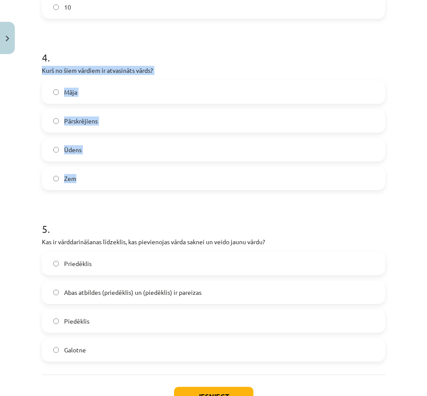
scroll to position [718, 0]
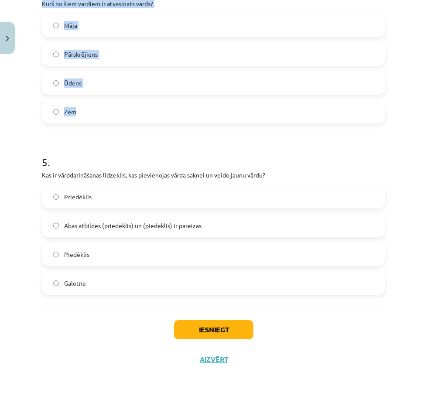
click at [120, 59] on label "Pārskrējiens" at bounding box center [213, 54] width 341 height 22
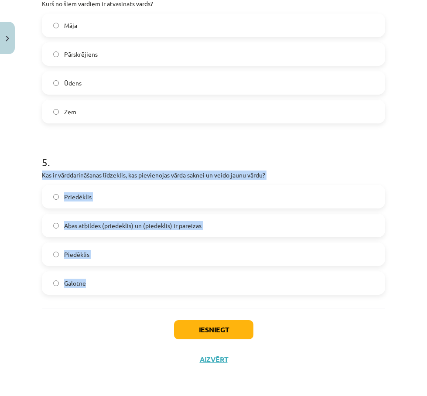
drag, startPoint x: 37, startPoint y: 176, endPoint x: 128, endPoint y: 279, distance: 137.7
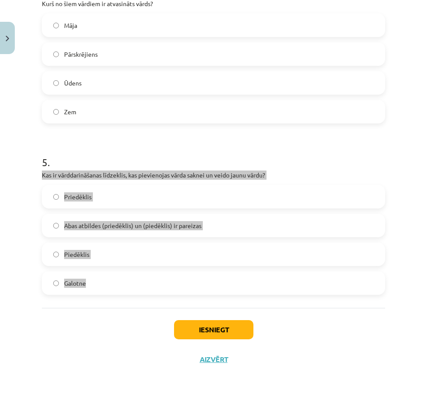
copy div "Kas ir vārddarināšanas līdzeklis, kas pievienojas vārda saknei un veido jaunu v…"
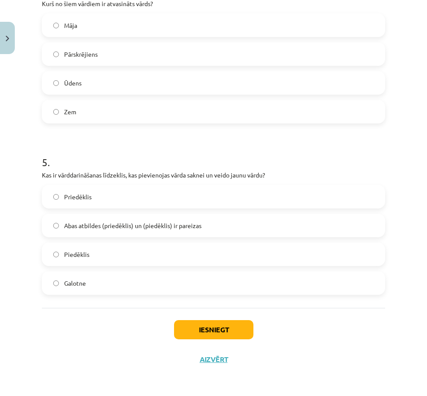
click at [132, 315] on div "Iesniegt Aizvērt" at bounding box center [213, 338] width 343 height 61
click at [104, 229] on span "Abas atbildes (priedēklis) un (piedēklis) ir pareizas" at bounding box center [132, 225] width 137 height 9
click at [214, 334] on button "Iesniegt" at bounding box center [213, 329] width 79 height 19
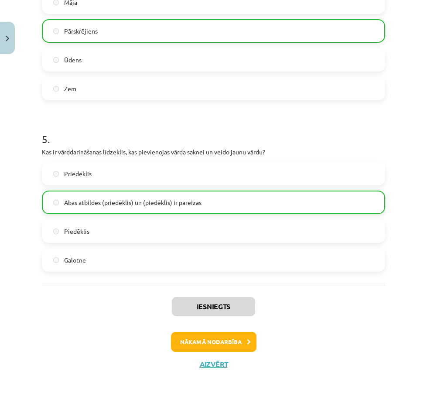
scroll to position [745, 0]
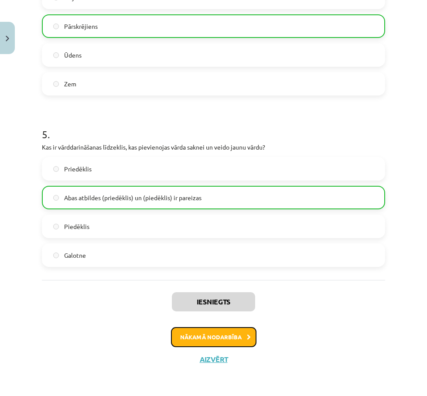
click at [238, 338] on button "Nākamā nodarbība" at bounding box center [213, 337] width 85 height 20
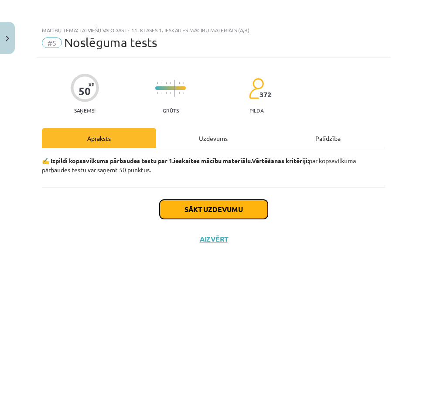
click at [225, 209] on button "Sākt uzdevumu" at bounding box center [213, 209] width 108 height 19
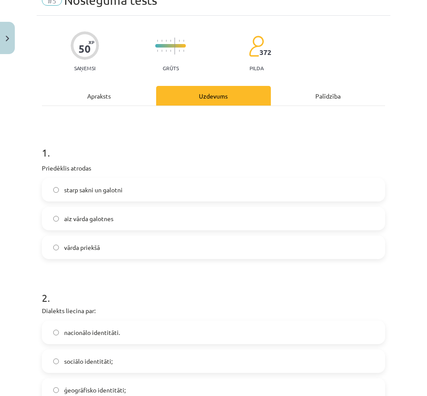
scroll to position [44, 0]
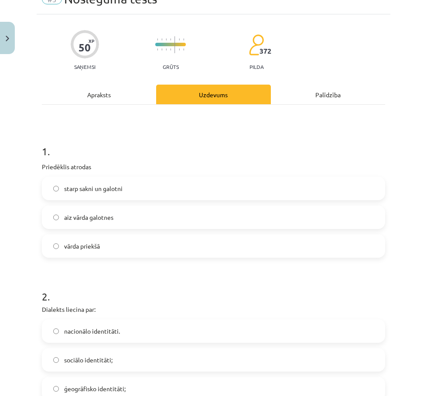
click at [122, 249] on label "vārda priekšā" at bounding box center [213, 246] width 341 height 22
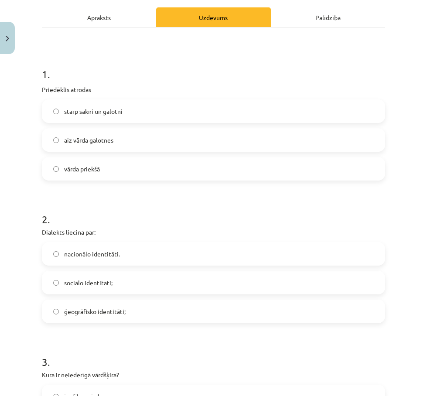
scroll to position [174, 0]
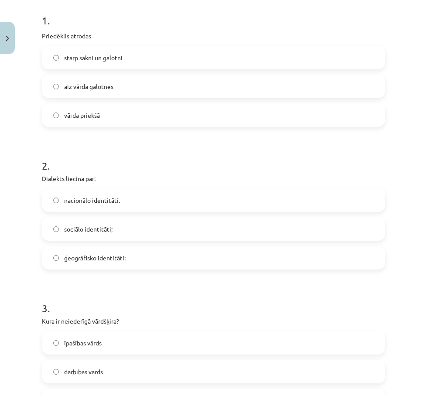
click at [126, 203] on label "nacionālo identitāti." at bounding box center [213, 200] width 341 height 22
click at [123, 261] on span "ģeogrāfisko identitāti;" at bounding box center [94, 257] width 61 height 9
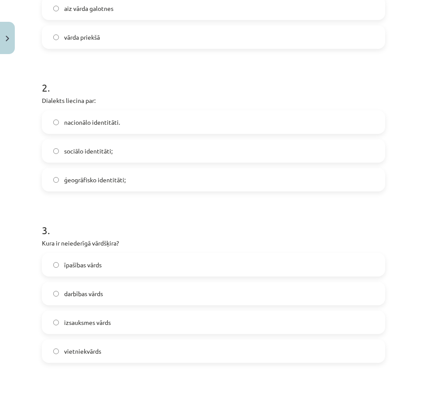
scroll to position [305, 0]
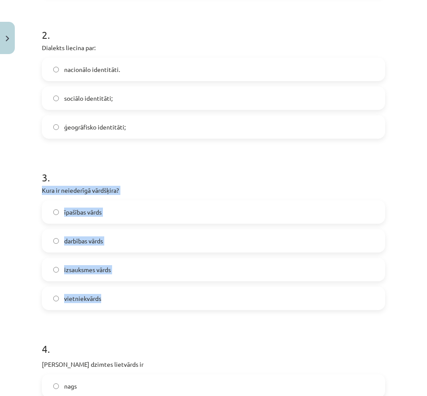
drag, startPoint x: 35, startPoint y: 188, endPoint x: 155, endPoint y: 306, distance: 167.6
click at [155, 306] on div "Mācību tēma: Latviešu valodas i - 11. klases 1. ieskaites mācību materiāls (a,b…" at bounding box center [213, 198] width 427 height 396
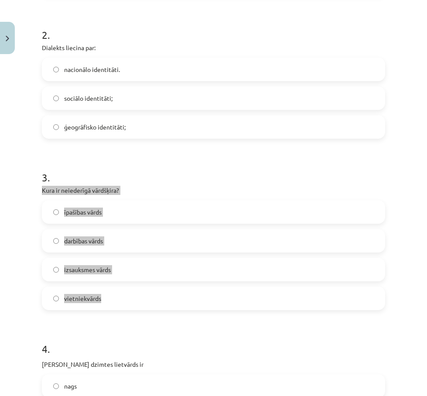
copy div "Kura ir neiederīgā vārdšķira? īpašības vārds darbības vārds izsauksmes vārds vi…"
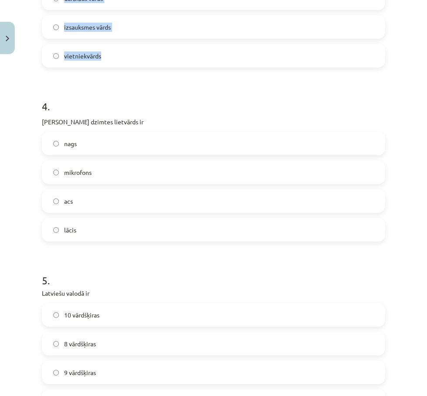
scroll to position [566, 0]
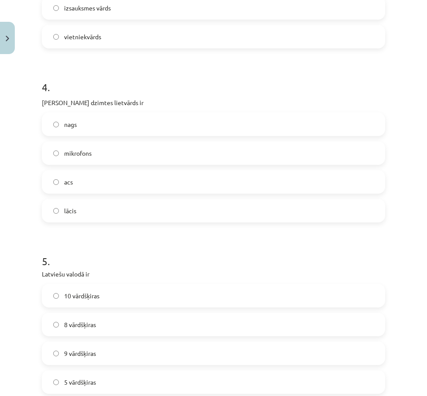
click at [99, 297] on span "10 vārdšķiras" at bounding box center [81, 295] width 35 height 9
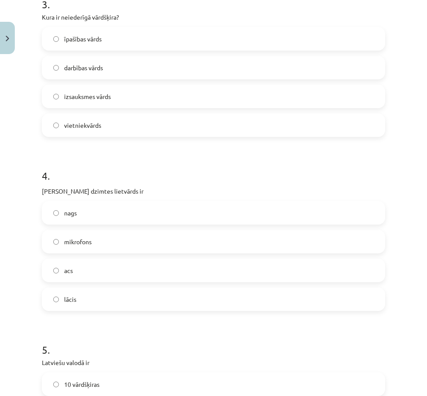
scroll to position [479, 0]
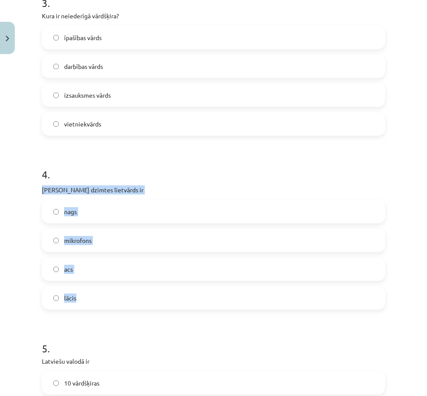
drag, startPoint x: 38, startPoint y: 188, endPoint x: 99, endPoint y: 302, distance: 129.4
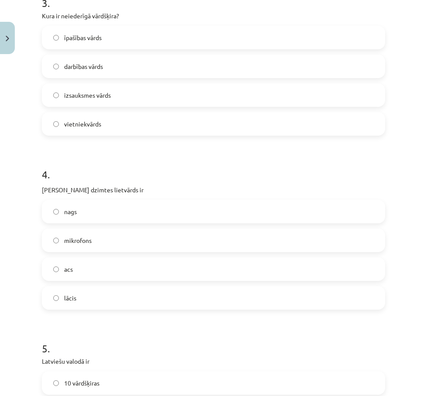
click at [114, 97] on label "izsauksmes vārds" at bounding box center [213, 95] width 341 height 22
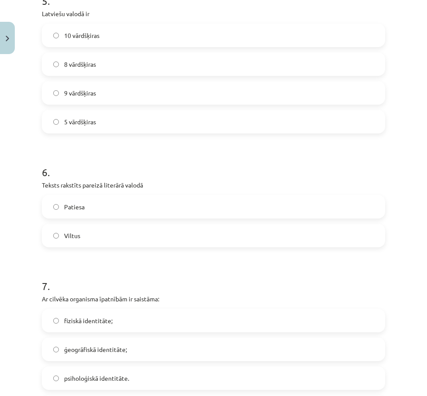
scroll to position [828, 0]
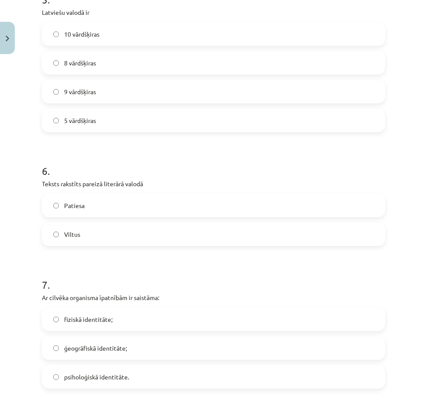
click at [124, 200] on label "Patiesa" at bounding box center [213, 205] width 341 height 22
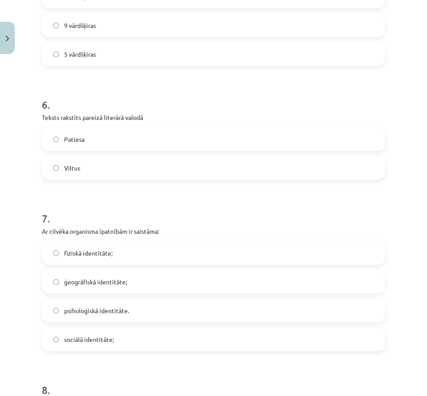
scroll to position [959, 0]
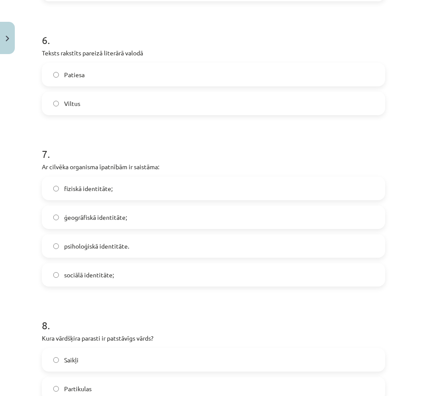
click at [118, 190] on label "fiziskā identitāte;" at bounding box center [213, 188] width 341 height 22
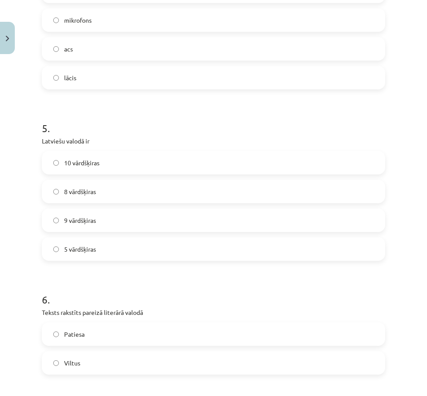
scroll to position [697, 0]
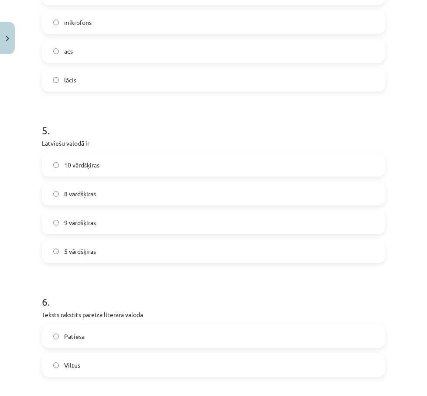
click at [82, 52] on label "acs" at bounding box center [213, 51] width 341 height 22
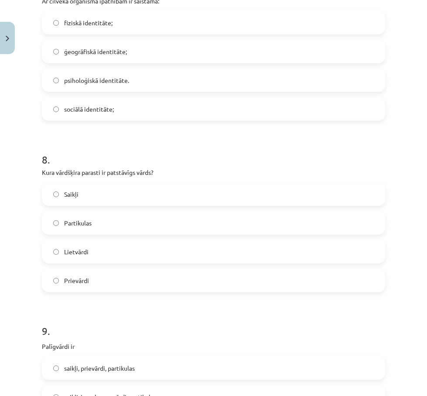
scroll to position [1133, 0]
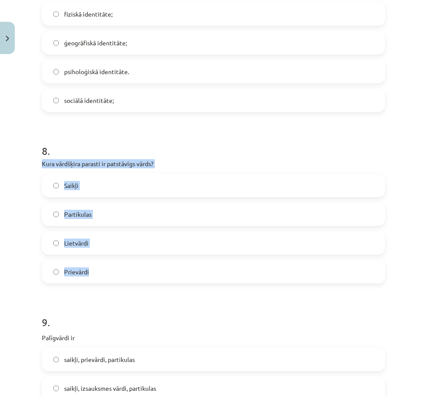
drag, startPoint x: 32, startPoint y: 162, endPoint x: 133, endPoint y: 265, distance: 144.8
click at [133, 265] on div "Mācību tēma: Latviešu valodas i - 11. klases 1. ieskaites mācību materiāls (a,b…" at bounding box center [213, 198] width 427 height 396
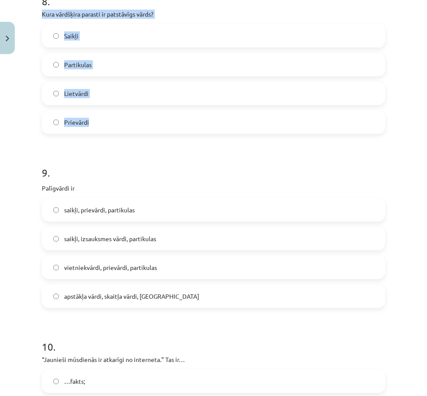
scroll to position [1220, 0]
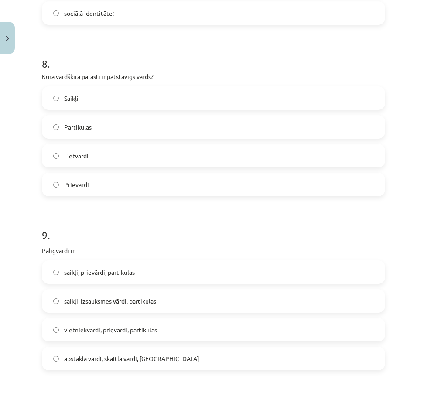
click at [147, 215] on h1 "9 ." at bounding box center [213, 226] width 343 height 27
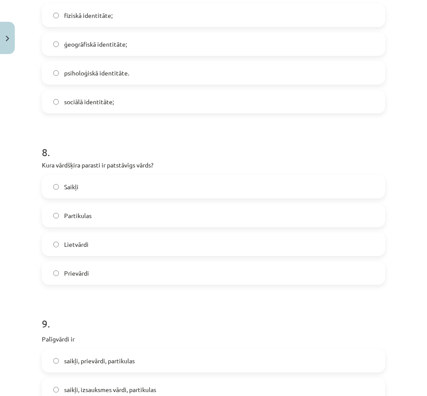
scroll to position [1133, 0]
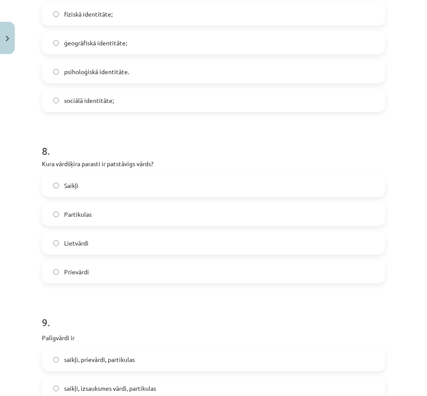
click at [111, 244] on label "Lietvārdi" at bounding box center [213, 243] width 341 height 22
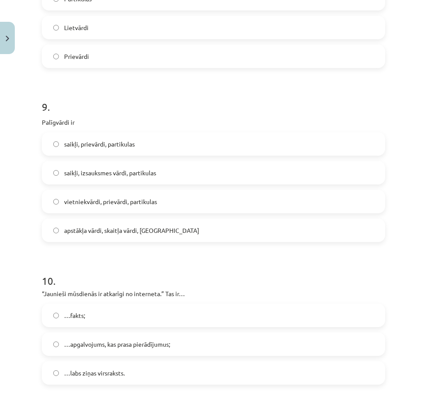
scroll to position [1351, 0]
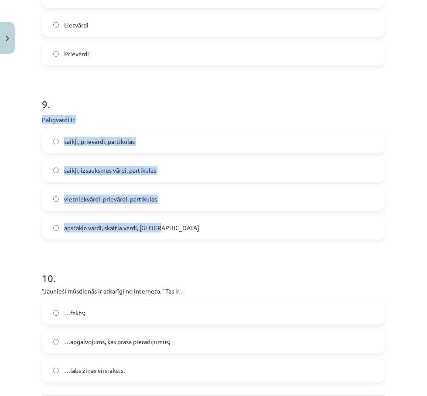
drag, startPoint x: 201, startPoint y: 226, endPoint x: 30, endPoint y: 115, distance: 203.9
click at [30, 115] on div "Mācību tēma: Latviešu valodas i - 11. klases 1. ieskaites mācību materiāls (a,b…" at bounding box center [213, 198] width 427 height 396
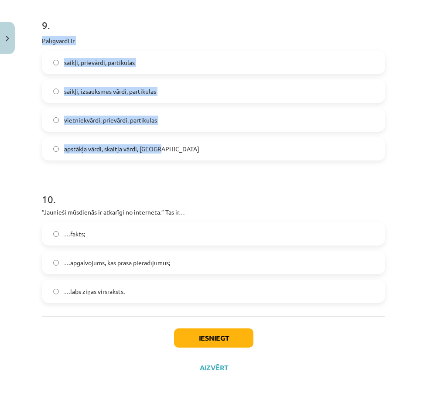
scroll to position [1438, 0]
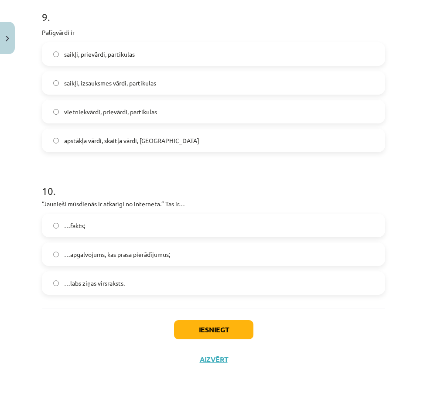
drag, startPoint x: 171, startPoint y: 159, endPoint x: 148, endPoint y: 182, distance: 32.0
click at [130, 282] on label "…labs ziņas virsraksts." at bounding box center [213, 283] width 341 height 22
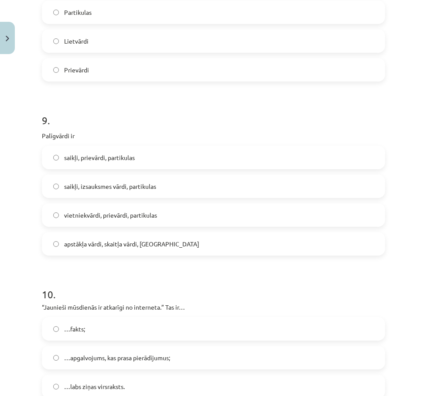
scroll to position [1307, 0]
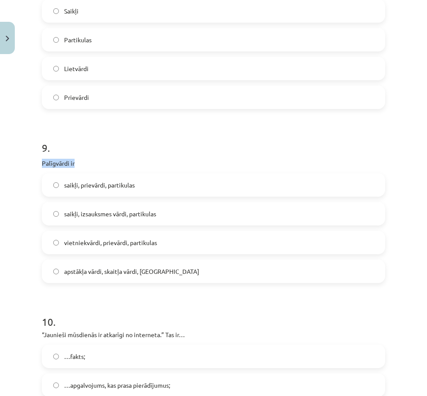
drag, startPoint x: 85, startPoint y: 159, endPoint x: 20, endPoint y: 163, distance: 64.2
click at [20, 163] on div "Mācību tēma: Latviešu valodas i - 11. klases 1. ieskaites mācību materiāls (a,b…" at bounding box center [213, 198] width 427 height 396
click at [141, 217] on span "saikļi, izsauksmes vārdi, partikulas" at bounding box center [110, 213] width 92 height 9
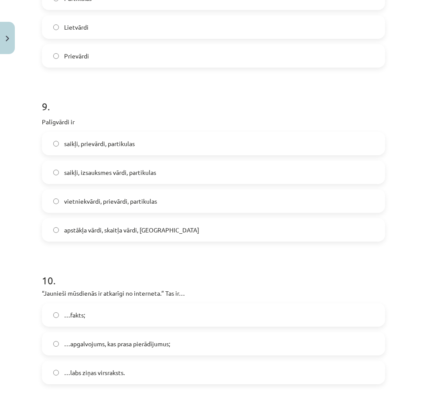
scroll to position [1438, 0]
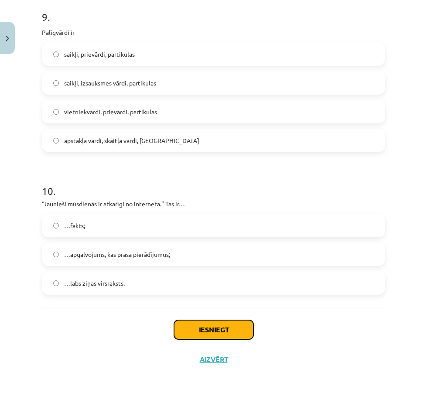
click at [236, 329] on button "Iesniegt" at bounding box center [213, 329] width 79 height 19
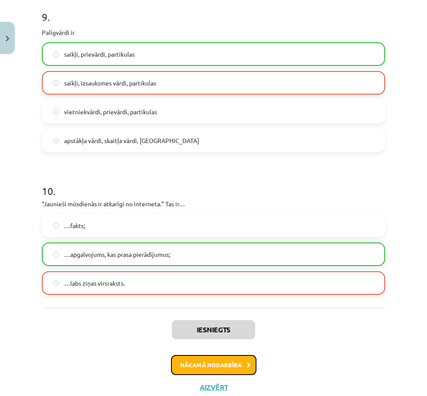
click at [240, 365] on button "Nākamā nodarbība" at bounding box center [213, 365] width 85 height 20
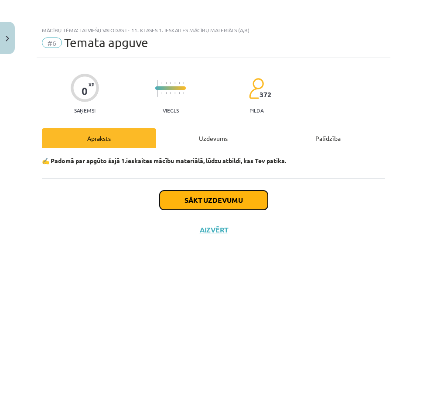
click at [208, 199] on button "Sākt uzdevumu" at bounding box center [213, 199] width 108 height 19
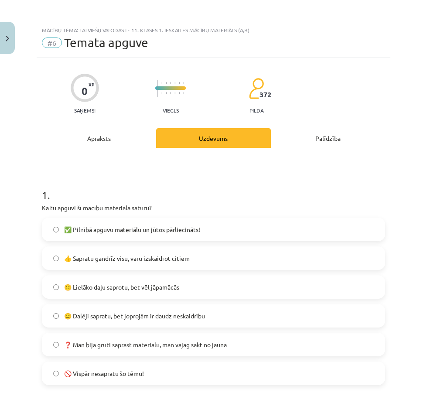
click at [144, 260] on span "👍 Sapratu gandrīz visu, varu izskaidrot citiem" at bounding box center [126, 258] width 125 height 9
click at [158, 291] on span "🙂 Lielāko daļu saprotu, bet vēl jāpamācās" at bounding box center [121, 286] width 115 height 9
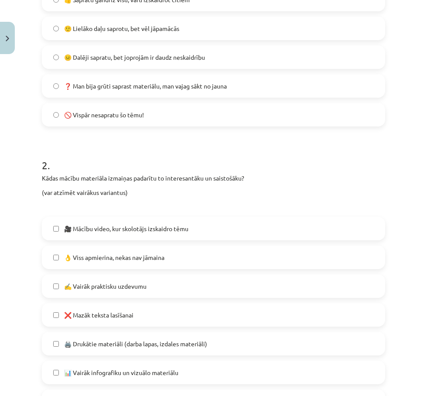
scroll to position [261, 0]
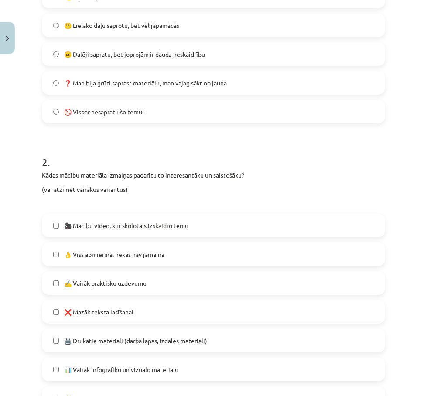
click at [115, 257] on span "👌 Viss apmierina, nekas nav jāmaina" at bounding box center [114, 254] width 100 height 9
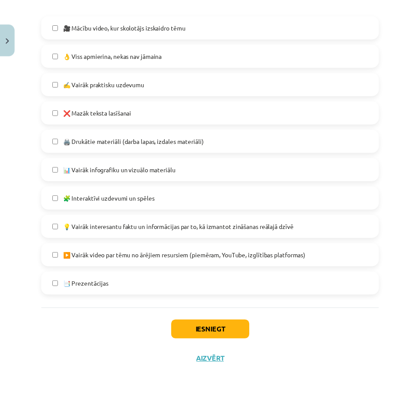
scroll to position [463, 0]
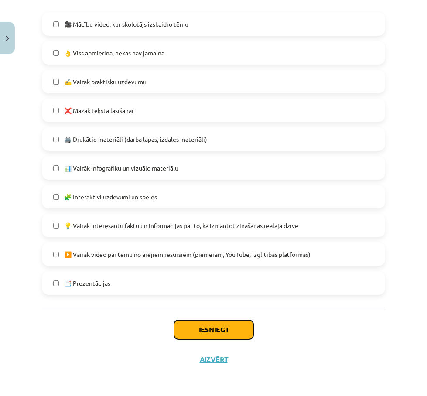
click at [214, 332] on button "Iesniegt" at bounding box center [213, 329] width 79 height 19
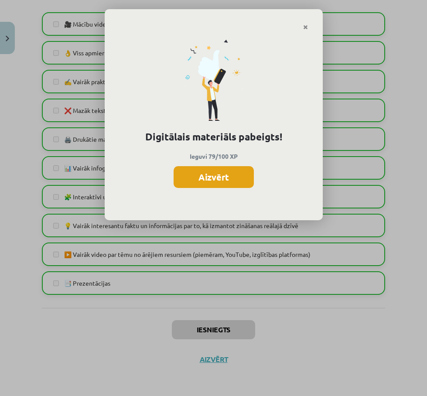
click at [225, 169] on button "Aizvērt" at bounding box center [213, 177] width 80 height 22
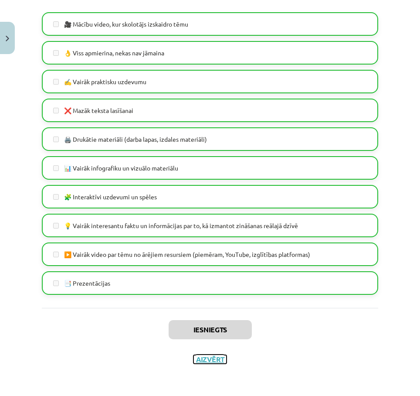
click at [216, 360] on button "Aizvērt" at bounding box center [209, 359] width 33 height 9
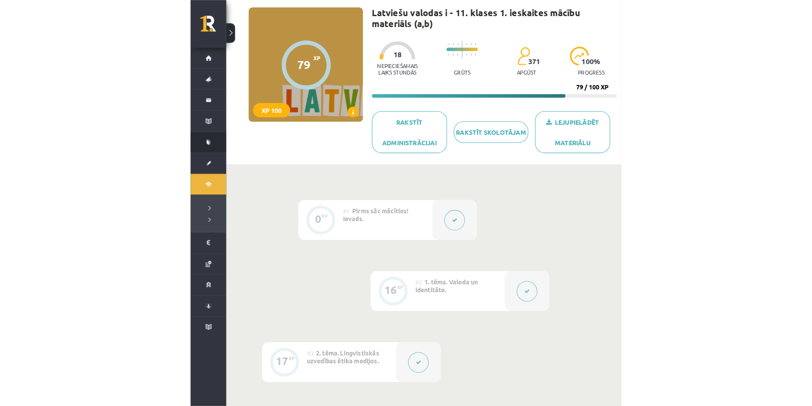
scroll to position [48, 0]
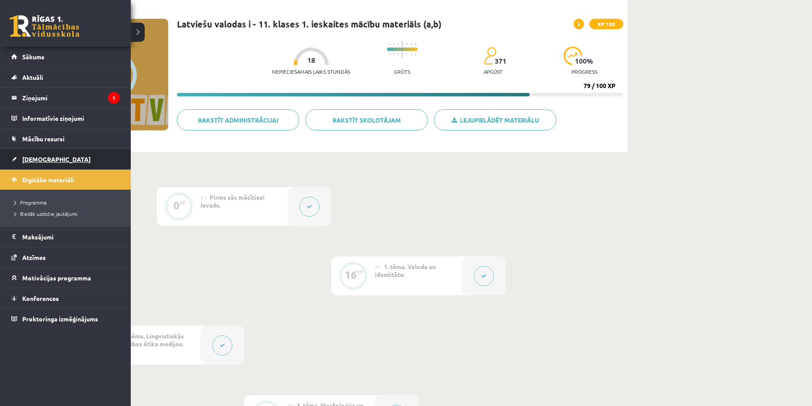
click at [26, 155] on link "[DEMOGRAPHIC_DATA]" at bounding box center [65, 159] width 108 height 20
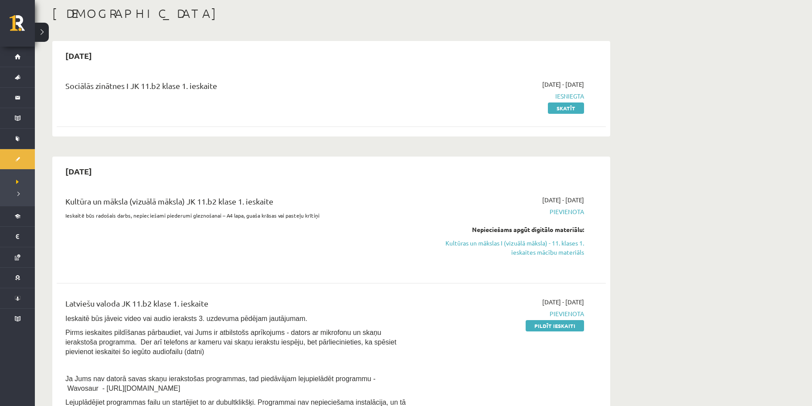
scroll to position [44, 0]
click at [555, 253] on link "Kultūras un mākslas I (vizuālā māksla) - 11. klases 1. ieskaites mācību materiā…" at bounding box center [502, 249] width 164 height 18
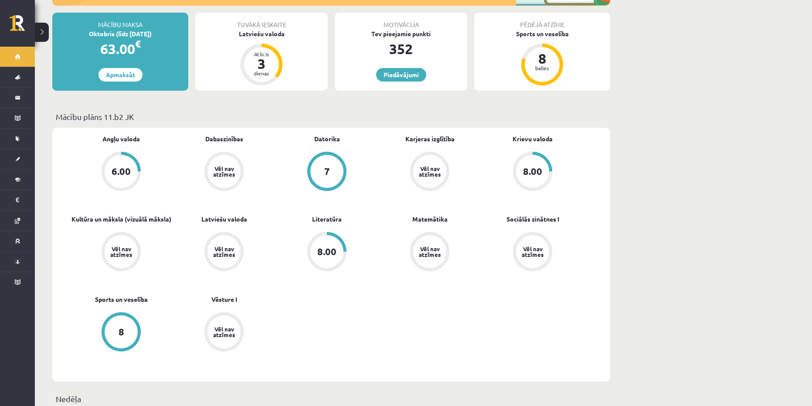
scroll to position [174, 0]
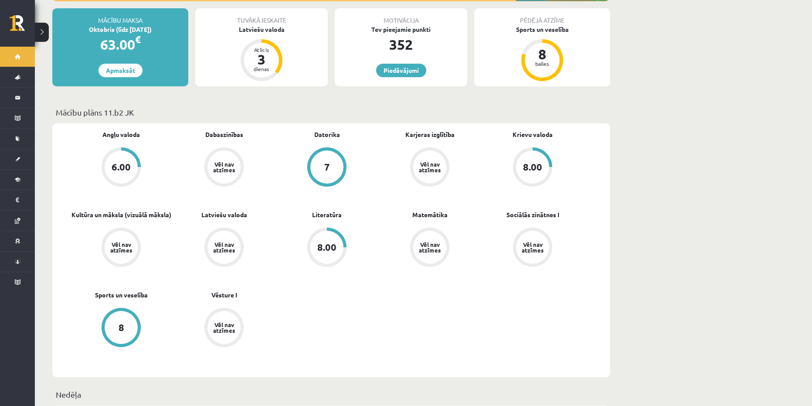
click at [223, 232] on div "Vēl nav atzīmes" at bounding box center [223, 246] width 33 height 33
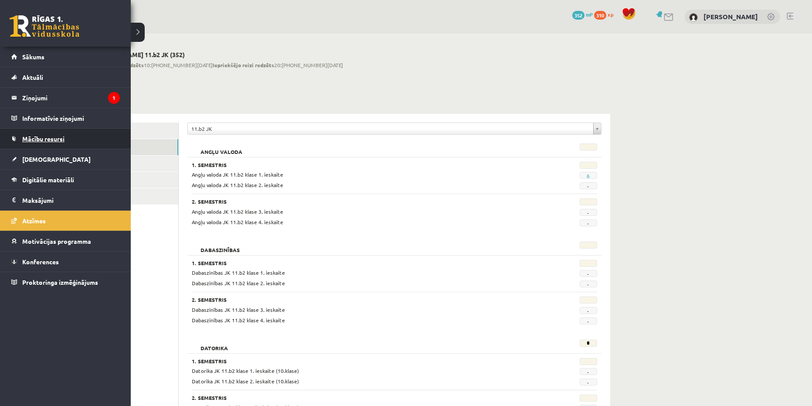
click at [34, 140] on span "Mācību resursi" at bounding box center [43, 139] width 42 height 8
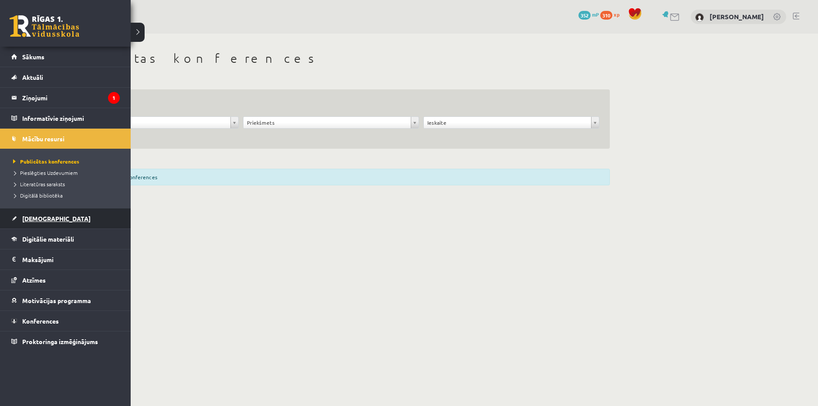
click at [51, 217] on link "[DEMOGRAPHIC_DATA]" at bounding box center [65, 218] width 108 height 20
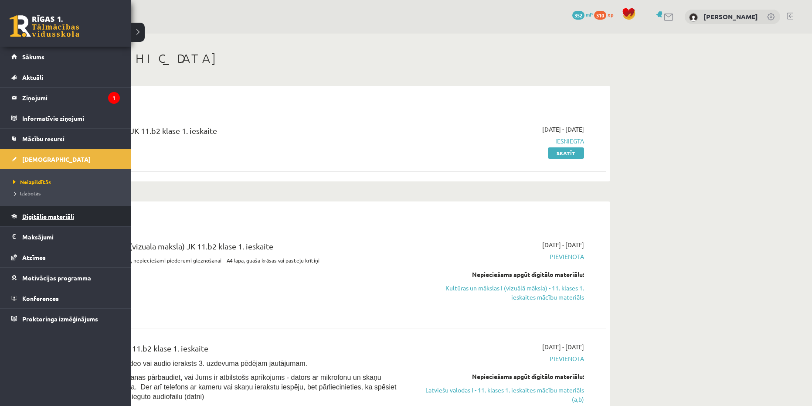
click at [47, 220] on link "Digitālie materiāli" at bounding box center [65, 216] width 108 height 20
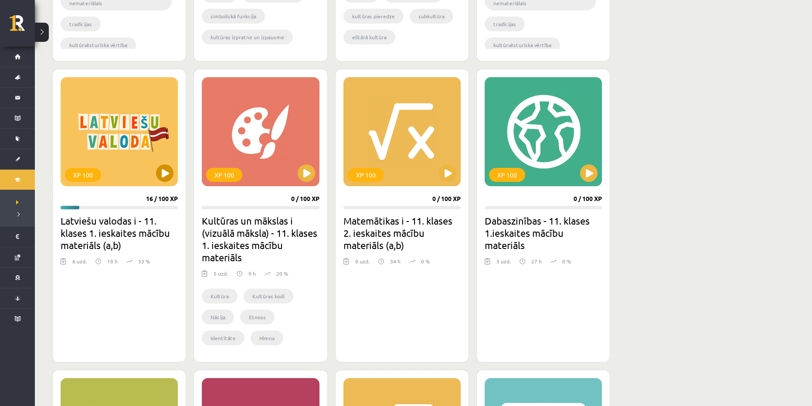
scroll to position [479, 0]
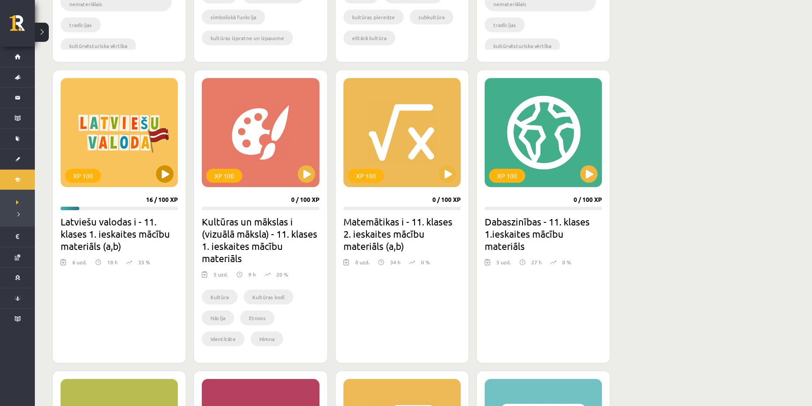
click at [129, 161] on div "XP 100" at bounding box center [119, 132] width 117 height 109
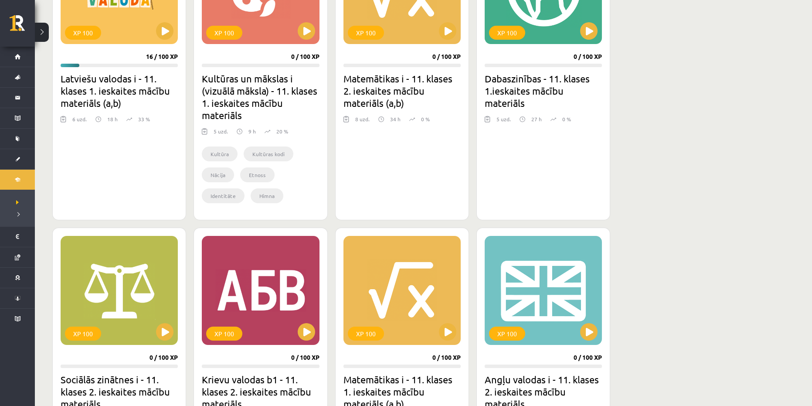
scroll to position [535, 0]
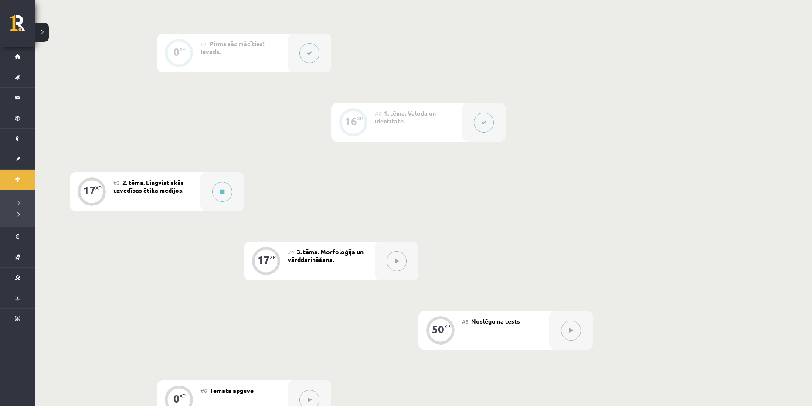
scroll to position [174, 0]
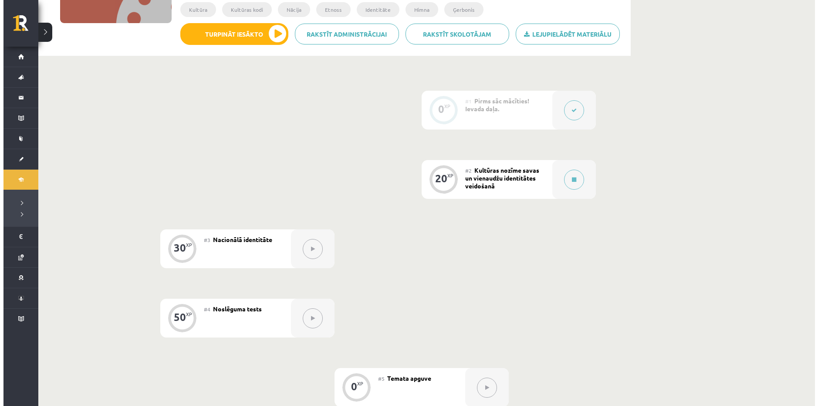
scroll to position [131, 0]
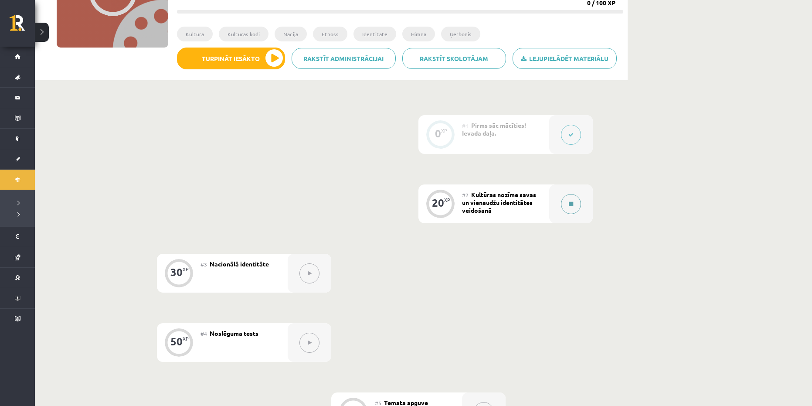
click at [576, 207] on button at bounding box center [571, 204] width 20 height 20
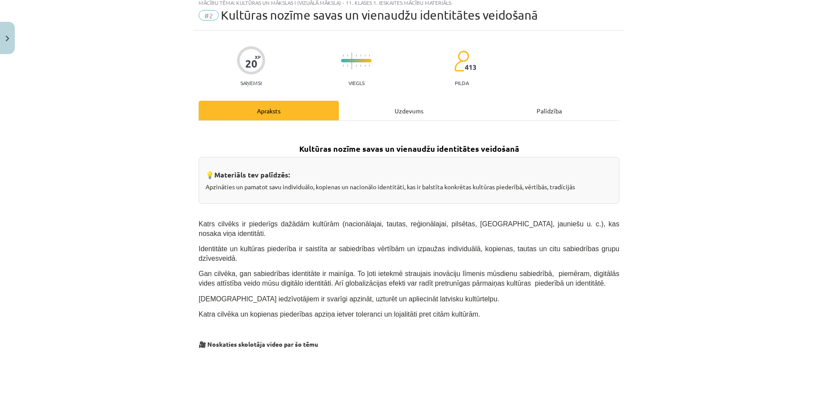
scroll to position [0, 0]
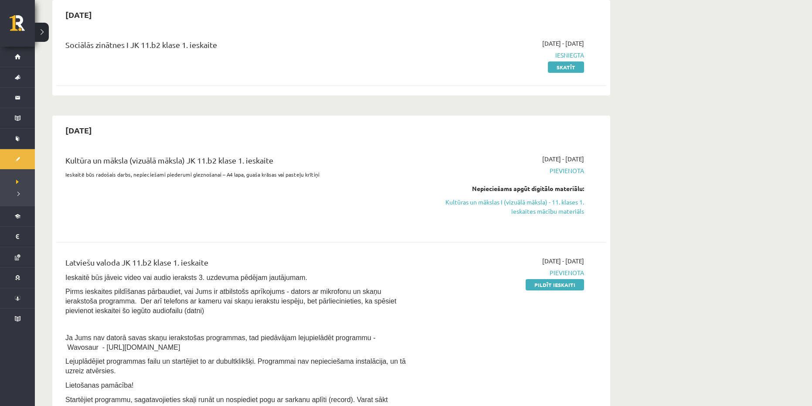
scroll to position [87, 0]
click at [569, 204] on link "Kultūras un mākslas I (vizuālā māksla) - 11. klases 1. ieskaites mācību materiā…" at bounding box center [502, 205] width 164 height 18
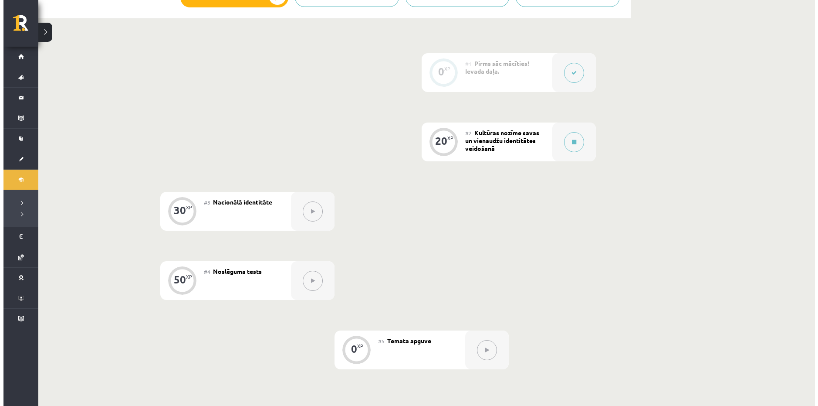
scroll to position [174, 0]
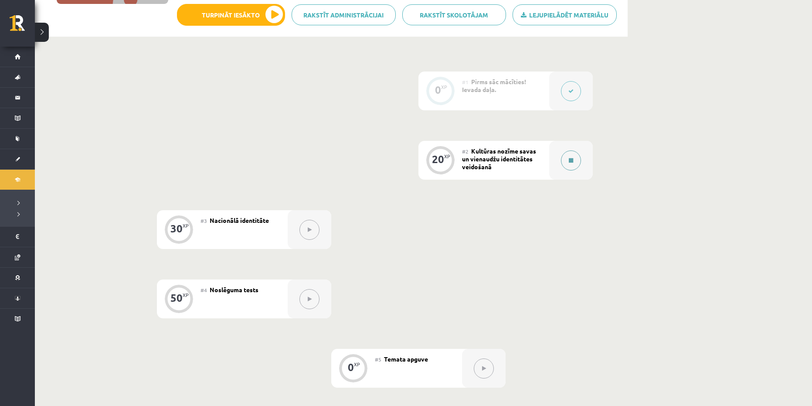
click at [566, 157] on button at bounding box center [571, 160] width 20 height 20
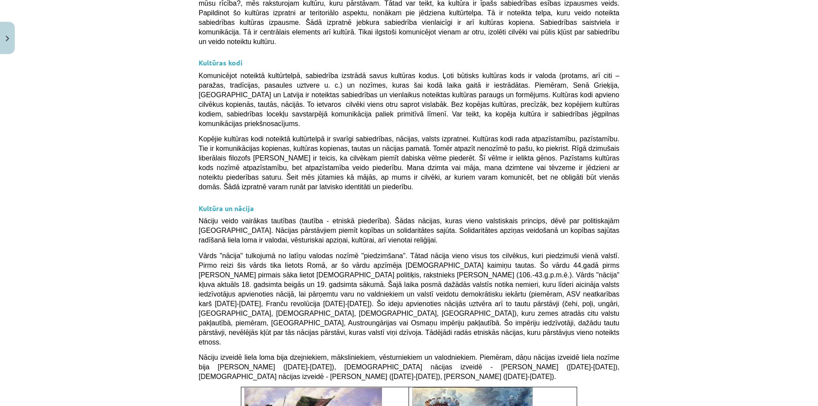
scroll to position [1481, 0]
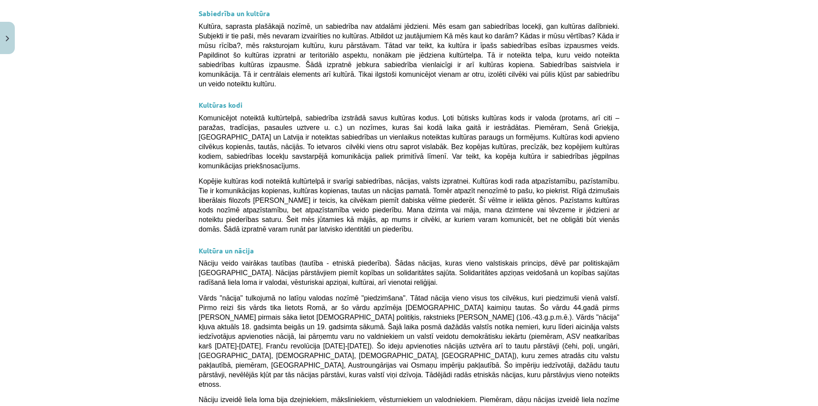
click at [175, 168] on div "Mācību tēma: Kultūras un mākslas i (vizuālā māksla) - 11. klases 1. ieskaites m…" at bounding box center [409, 203] width 818 height 406
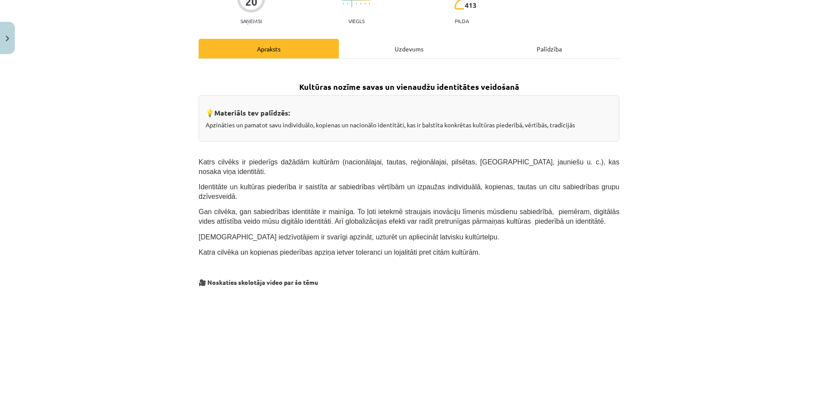
scroll to position [87, 0]
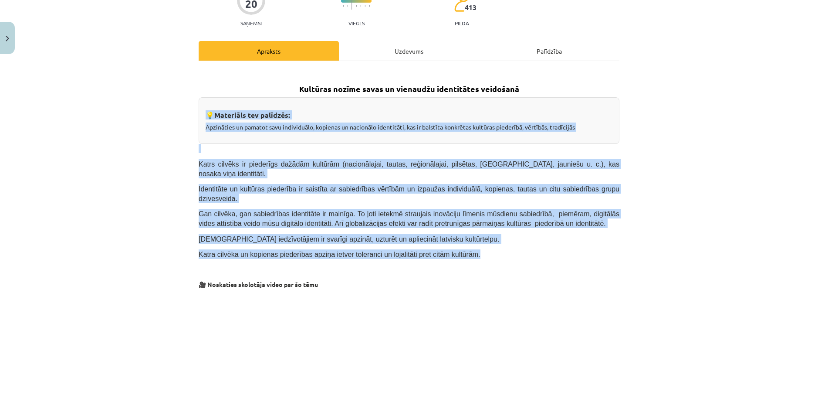
drag, startPoint x: 149, startPoint y: 96, endPoint x: 346, endPoint y: 152, distance: 205.6
click at [454, 237] on div "Mācību tēma: Kultūras un mākslas i (vizuālā māksla) - 11. klases 1. ieskaites m…" at bounding box center [409, 203] width 818 height 406
drag, startPoint x: 168, startPoint y: 69, endPoint x: 508, endPoint y: 240, distance: 381.1
click at [508, 240] on div "Mācību tēma: Kultūras un mākslas i (vizuālā māksla) - 11. klases 1. ieskaites m…" at bounding box center [409, 203] width 818 height 406
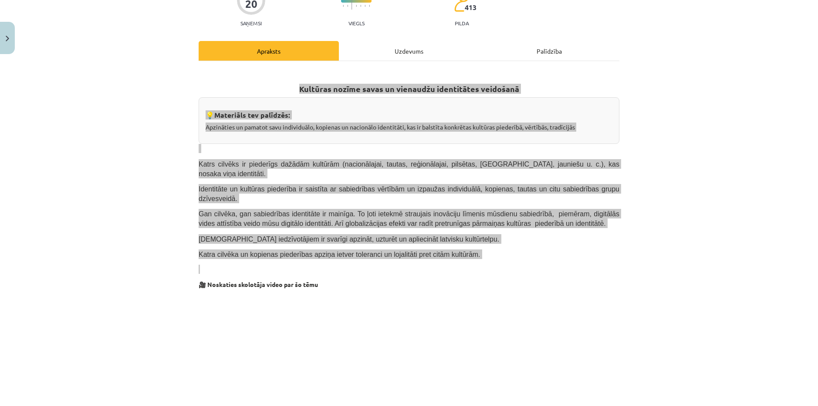
copy div "Kultūras nozīme savas un vienaudžu identitātes veidošanā 💡 Materiāls tev palīdz…"
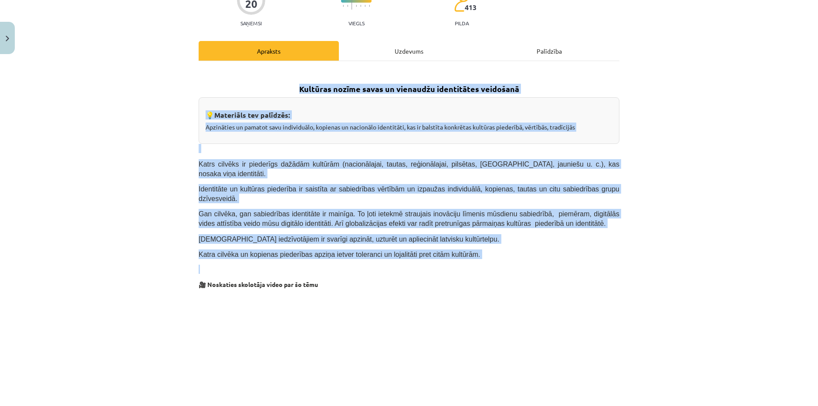
drag, startPoint x: 91, startPoint y: 203, endPoint x: 156, endPoint y: 132, distance: 95.9
click at [156, 132] on div "Mācību tēma: Kultūras un mākslas i (vizuālā māksla) - 11. klases 1. ieskaites m…" at bounding box center [409, 203] width 818 height 406
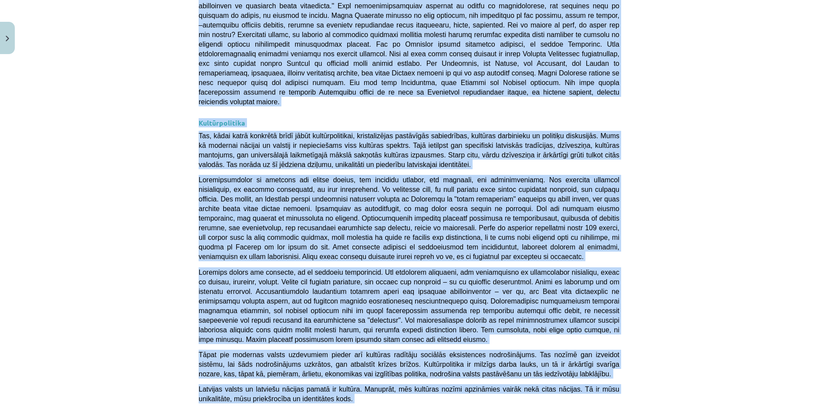
scroll to position [2233, 0]
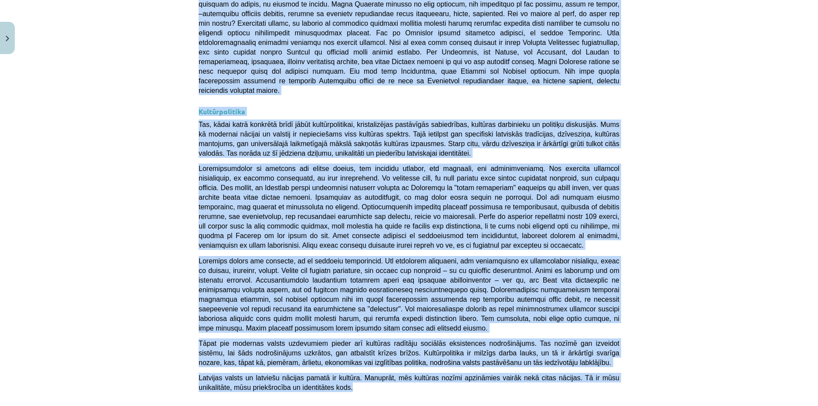
drag, startPoint x: 159, startPoint y: 93, endPoint x: 289, endPoint y: 210, distance: 174.9
click at [289, 210] on div "Mācību tēma: Kultūras un mākslas i (vizuālā māksla) - 11. klases 1. ieskaites m…" at bounding box center [409, 203] width 818 height 406
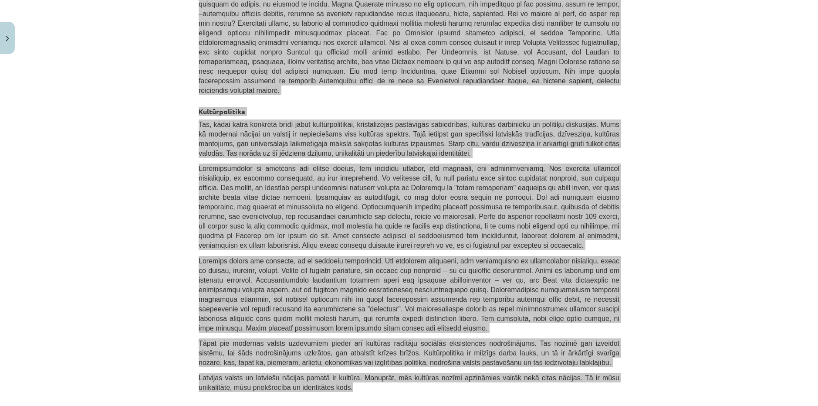
copy div "Valoda Latviešu valoda un kultūrtelpa veido nacionālās identitātes pamatu, tā s…"
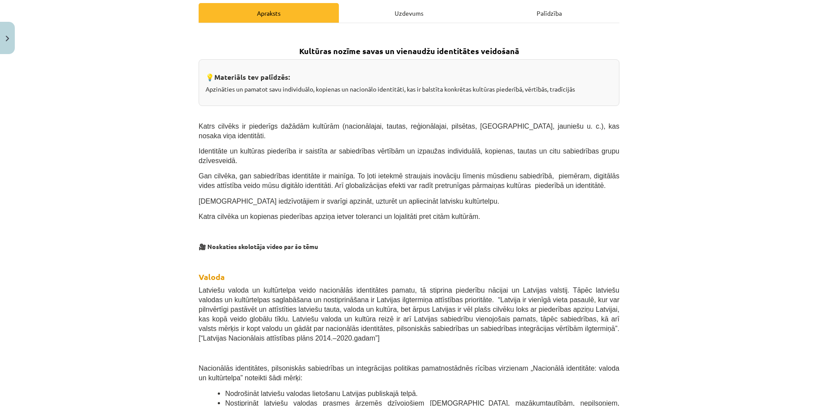
scroll to position [0, 0]
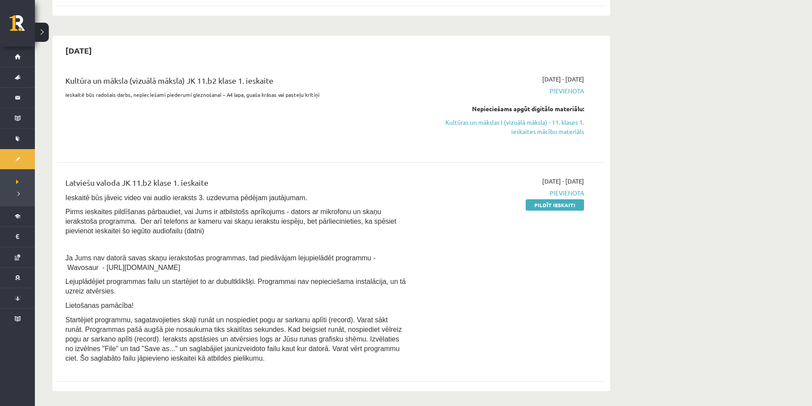
scroll to position [174, 0]
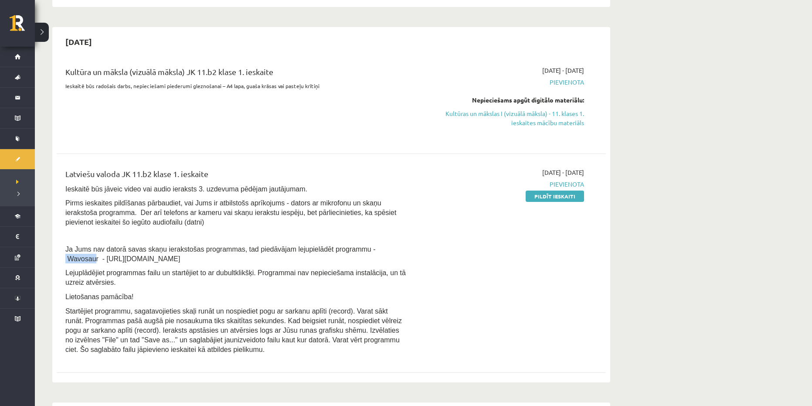
drag, startPoint x: 344, startPoint y: 247, endPoint x: 366, endPoint y: 249, distance: 22.8
click at [371, 248] on span "[PERSON_NAME] nav datorā savas skaņu ierakstošas programmas, tad piedāvājam lej…" at bounding box center [220, 253] width 310 height 17
click at [146, 260] on span "Ja Jums nav datorā savas skaņu ierakstošas programmas, tad piedāvājam lejupielā…" at bounding box center [220, 253] width 310 height 17
drag, startPoint x: 156, startPoint y: 257, endPoint x: 61, endPoint y: 258, distance: 94.5
click at [61, 258] on div "Latviešu valoda JK 11.b2 klase 1. ieskaite Ieskaitē būs jāveic video vai audio …" at bounding box center [236, 263] width 354 height 191
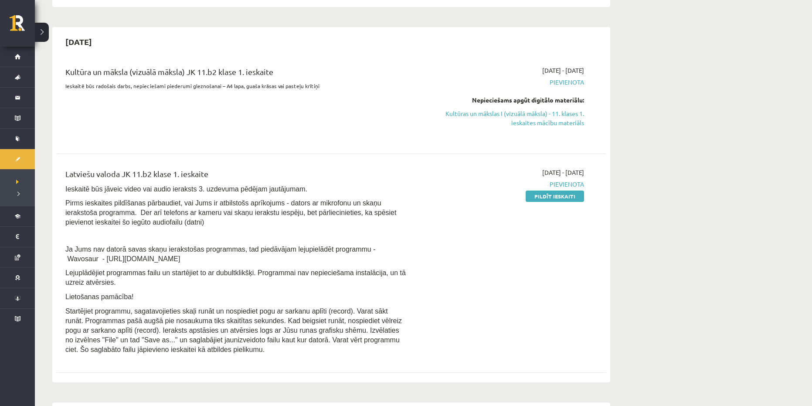
copy span "https://www.wavosaur.com/"
click at [495, 280] on div "2025-10-01 - 2025-10-15 Pievienota Pildīt ieskaiti" at bounding box center [501, 263] width 177 height 191
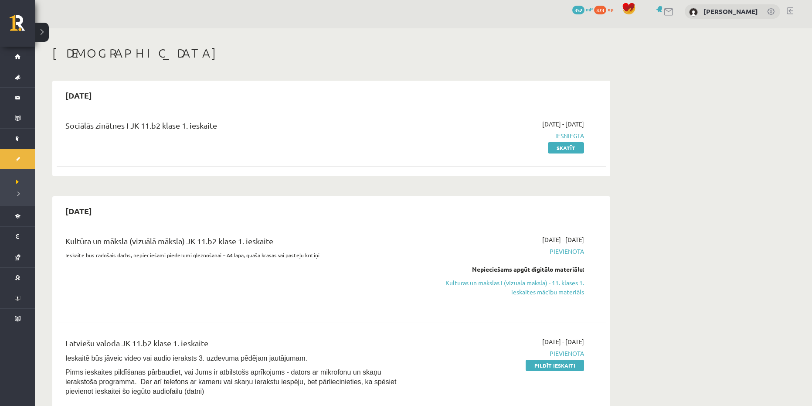
scroll to position [0, 0]
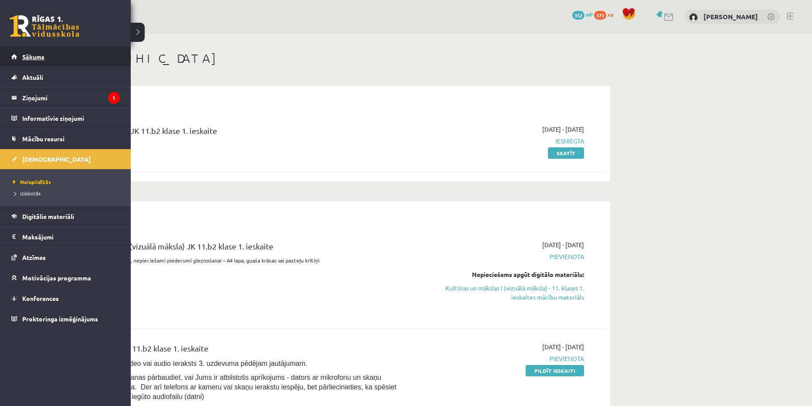
click at [14, 57] on link "Sākums" at bounding box center [65, 57] width 108 height 20
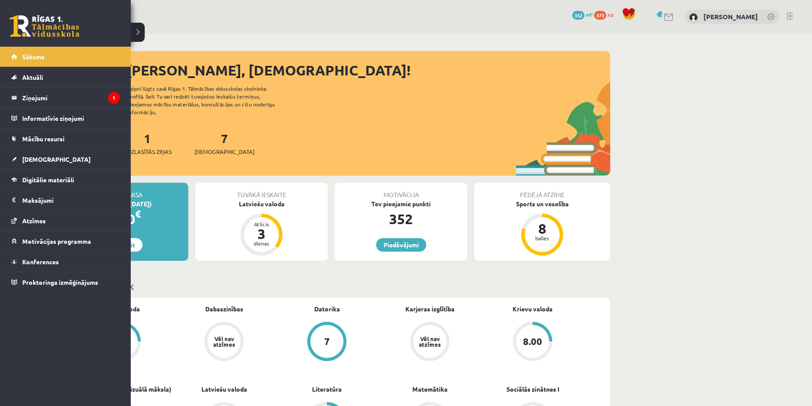
click at [28, 12] on div "0 Dāvanas 352 mP 373 xp" at bounding box center [65, 23] width 131 height 47
click at [60, 152] on link "[DEMOGRAPHIC_DATA]" at bounding box center [65, 159] width 108 height 20
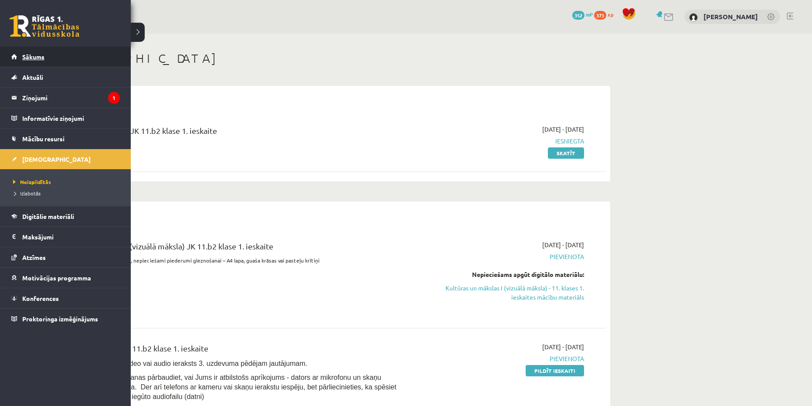
click at [34, 55] on span "Sākums" at bounding box center [33, 57] width 22 height 8
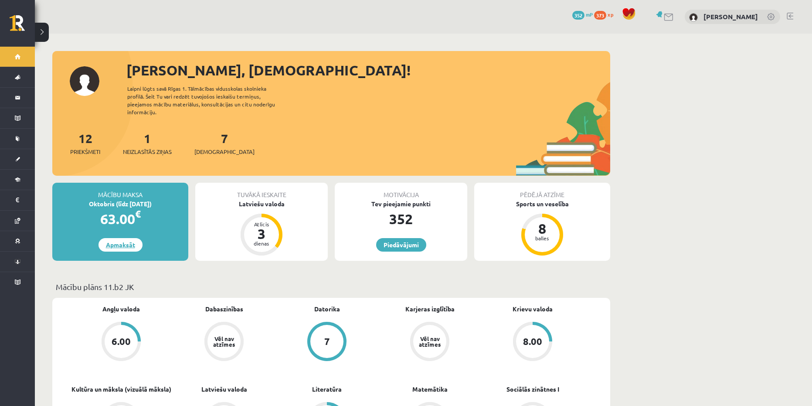
click at [117, 238] on link "Apmaksāt" at bounding box center [120, 245] width 44 height 14
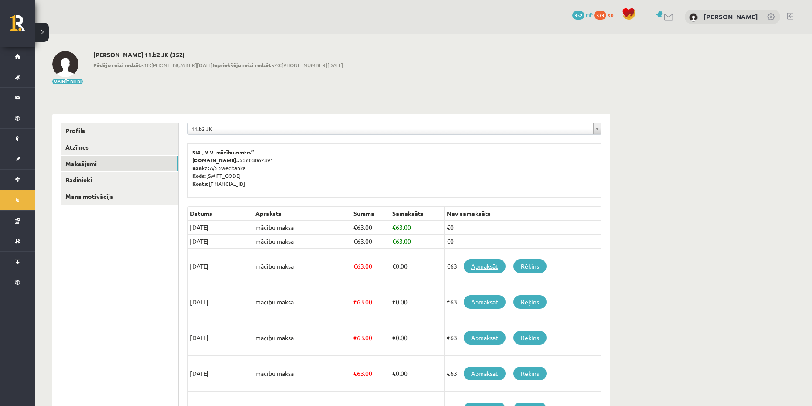
click at [482, 267] on link "Apmaksāt" at bounding box center [485, 266] width 42 height 14
